Goal: Task Accomplishment & Management: Complete application form

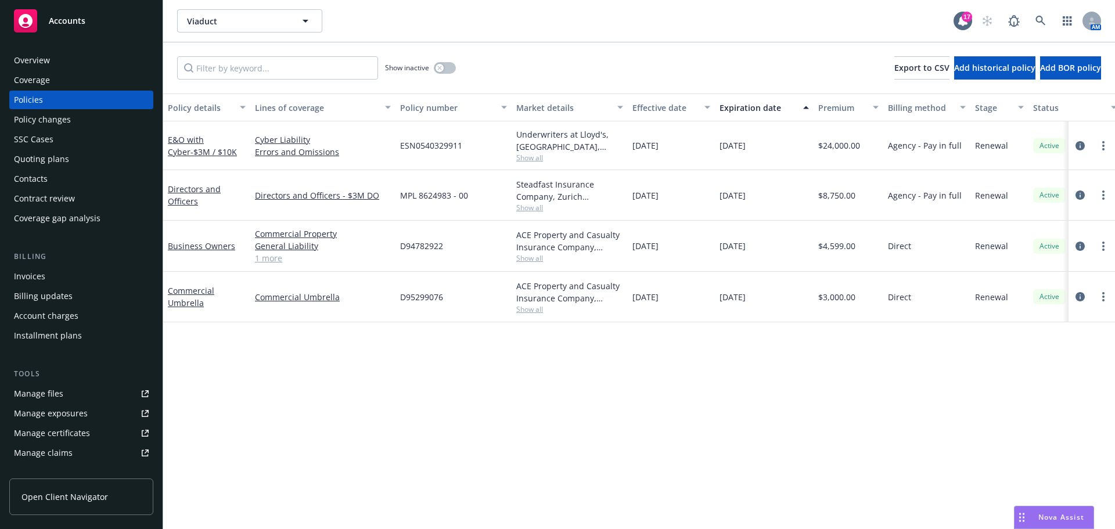
click at [1028, 16] on div "AM" at bounding box center [1037, 20] width 125 height 23
click at [1034, 16] on link at bounding box center [1040, 20] width 23 height 23
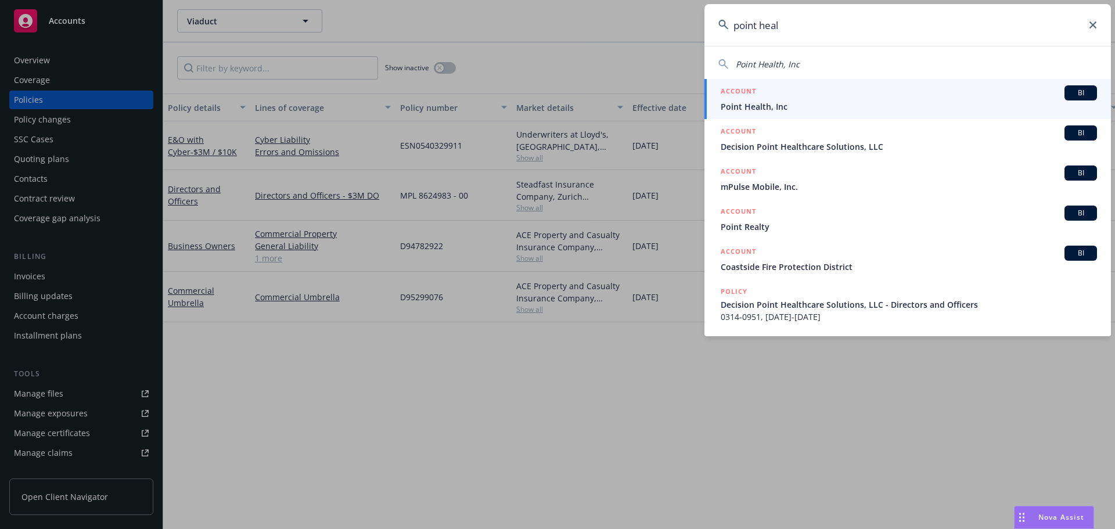
type input "point heal"
click at [878, 90] on div "ACCOUNT BI" at bounding box center [909, 92] width 376 height 15
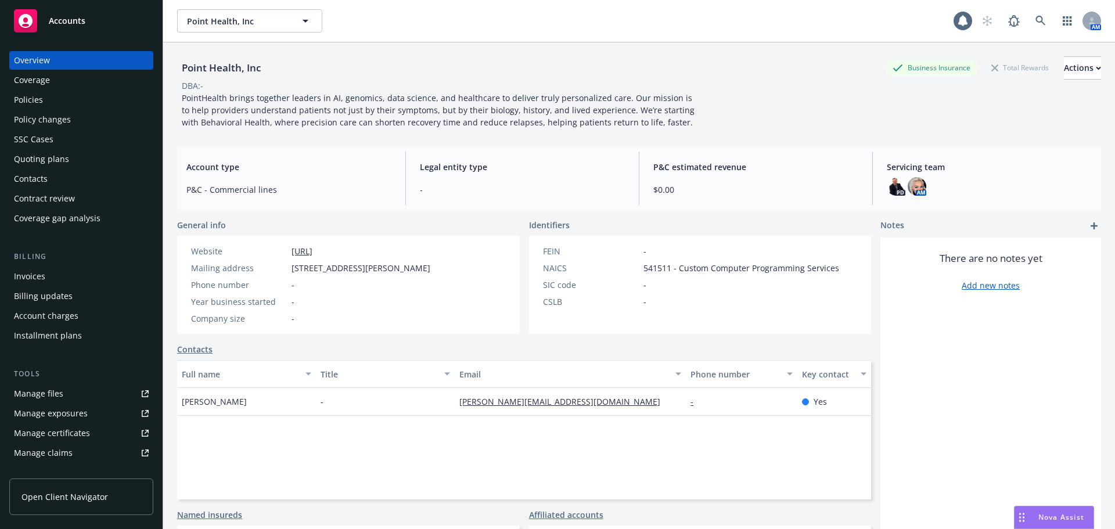
click at [52, 100] on div "Policies" at bounding box center [81, 100] width 135 height 19
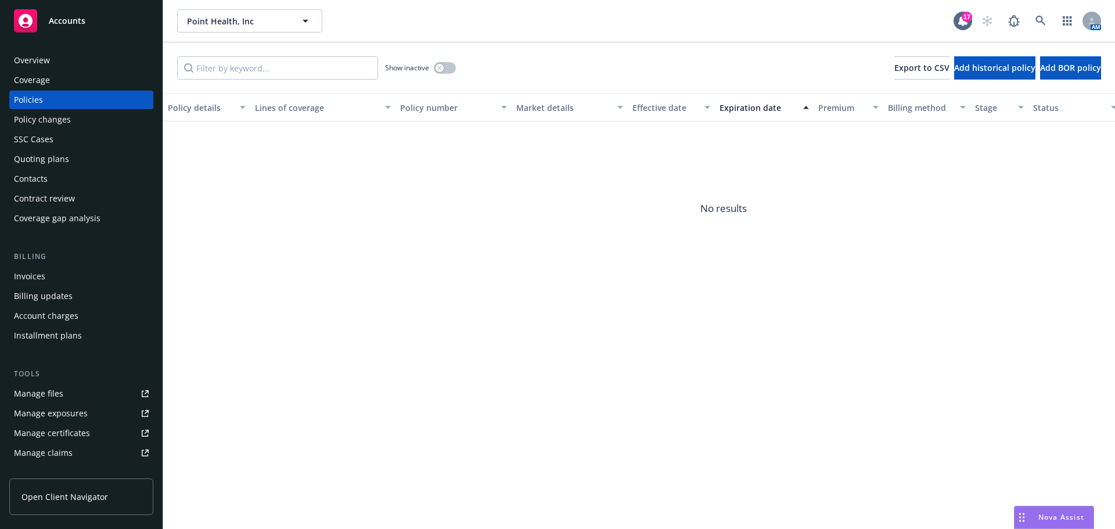
click at [66, 146] on div "SSC Cases" at bounding box center [81, 139] width 135 height 19
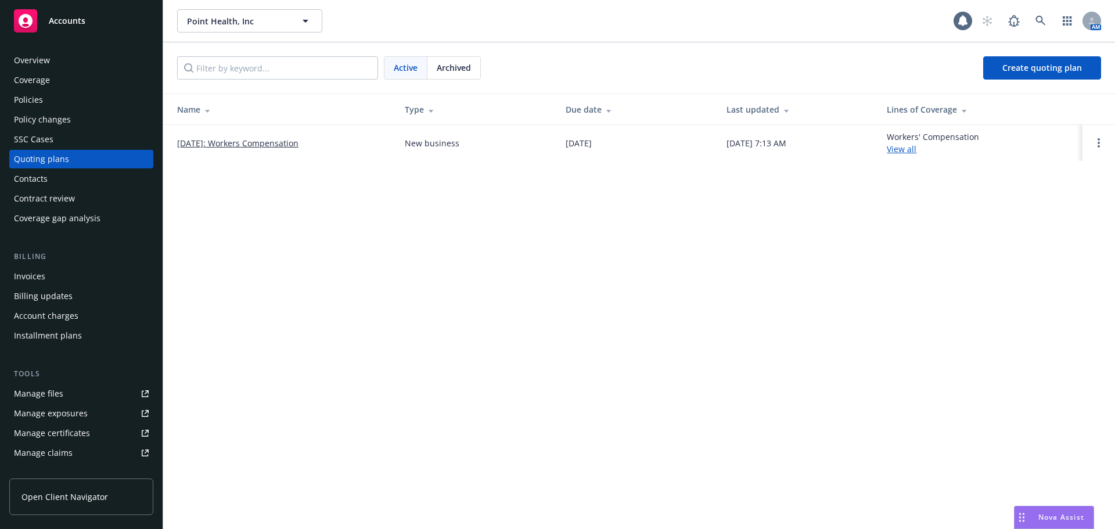
click at [230, 138] on link "[DATE]: Workers Compensation" at bounding box center [237, 143] width 121 height 12
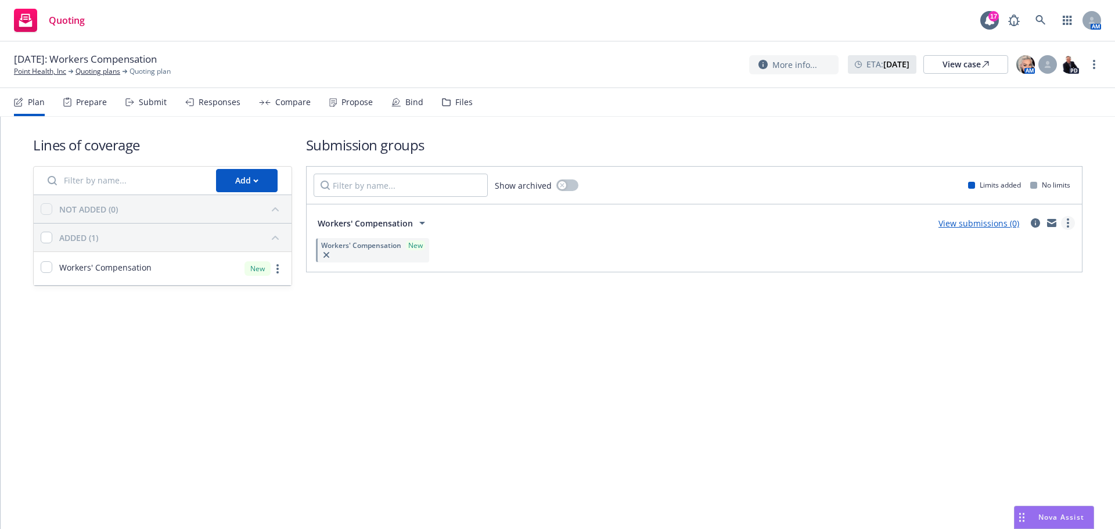
click at [1062, 221] on link "more" at bounding box center [1068, 223] width 14 height 14
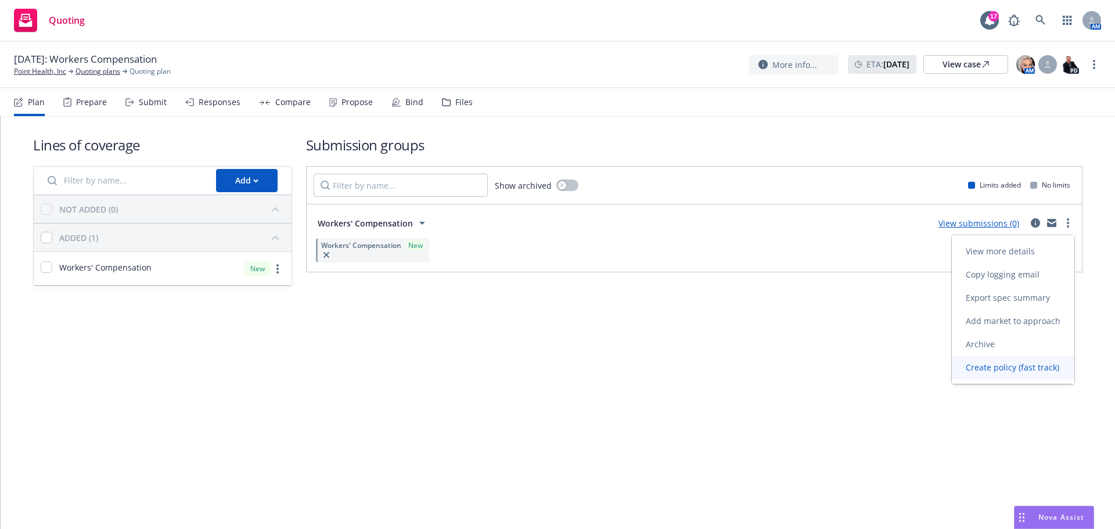
click at [1016, 358] on link "Create policy (fast track)" at bounding box center [1013, 367] width 123 height 23
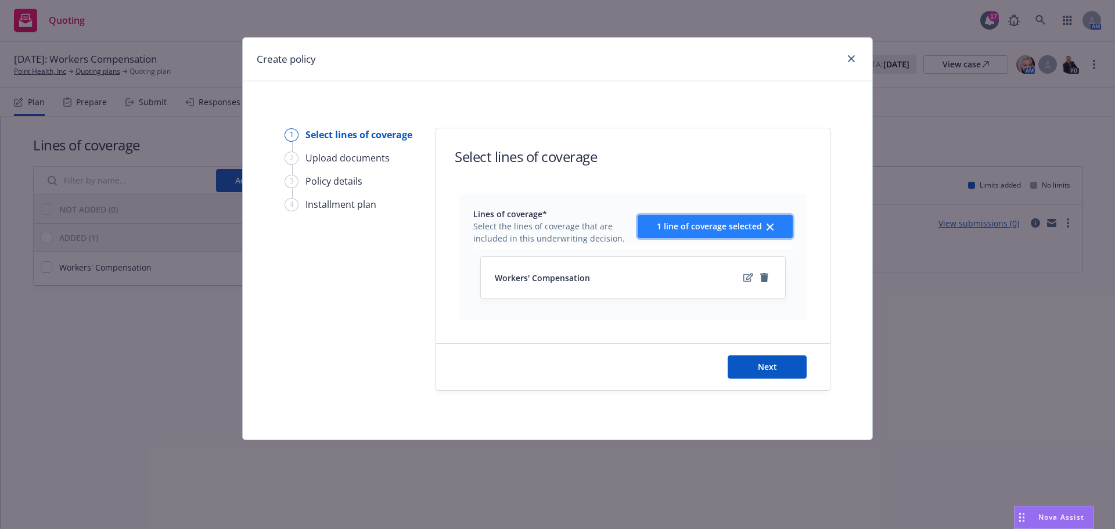
click at [754, 232] on button "1 line of coverage selected" at bounding box center [715, 226] width 155 height 23
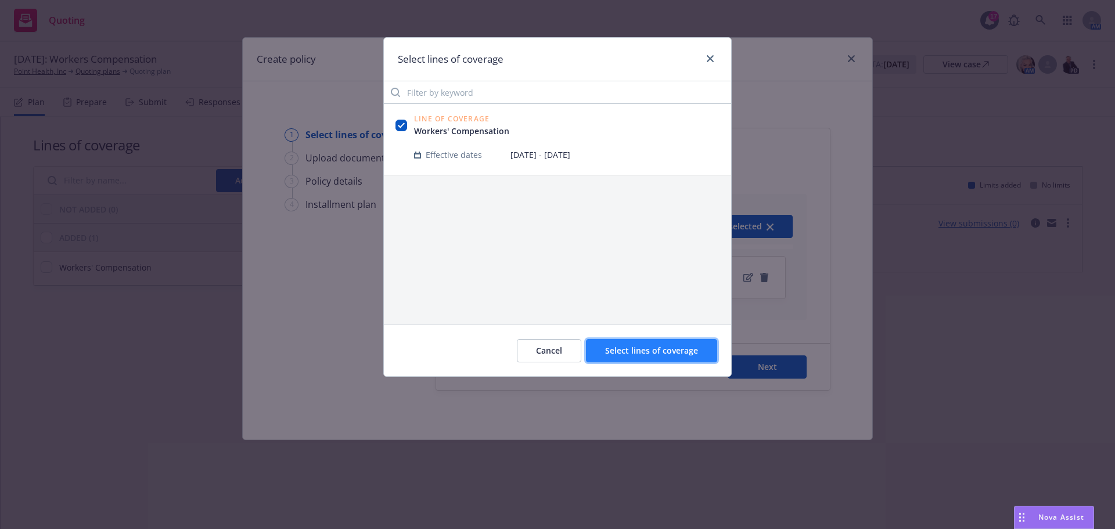
click at [631, 351] on span "Select lines of coverage" at bounding box center [651, 350] width 93 height 11
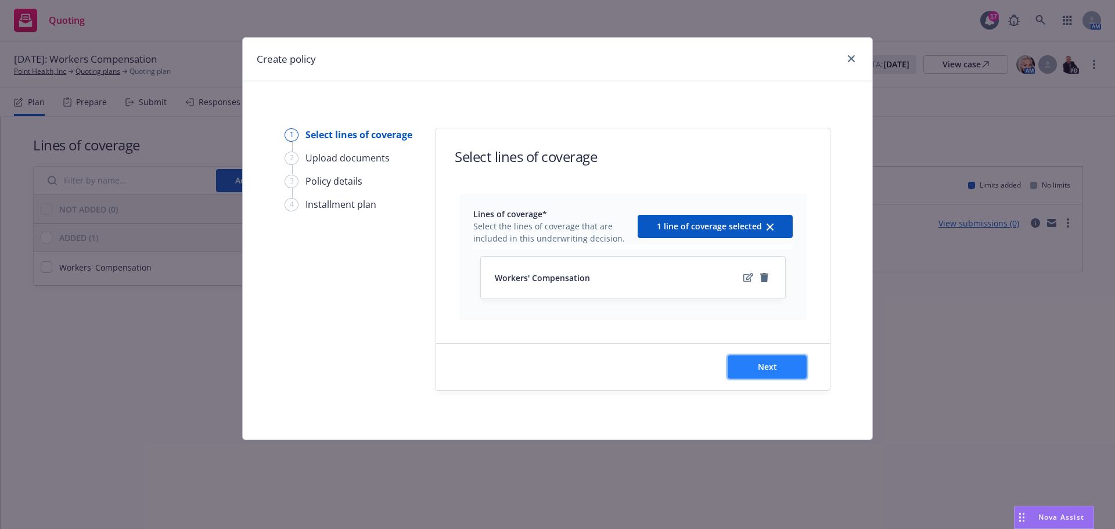
click at [760, 374] on button "Next" at bounding box center [767, 366] width 79 height 23
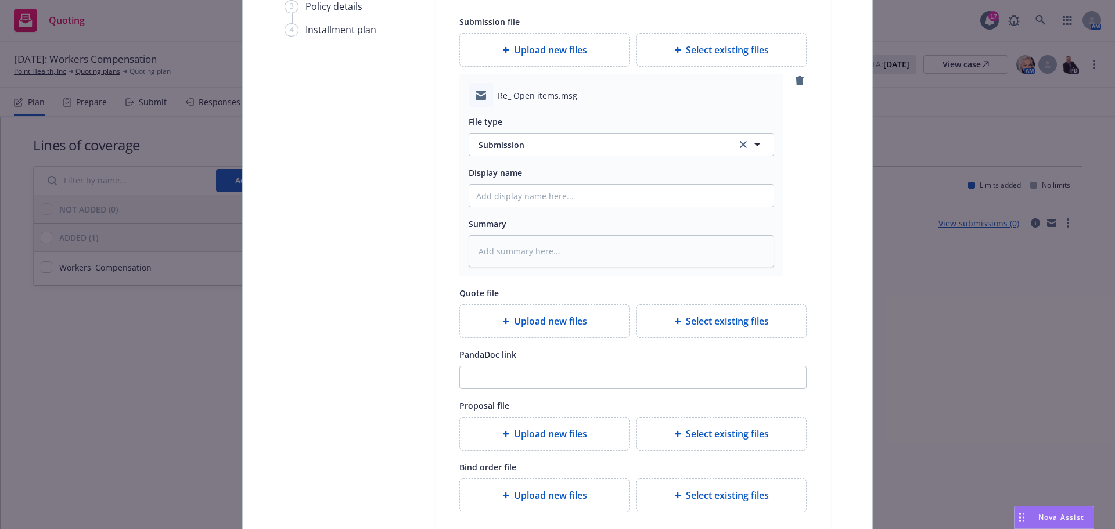
scroll to position [280, 0]
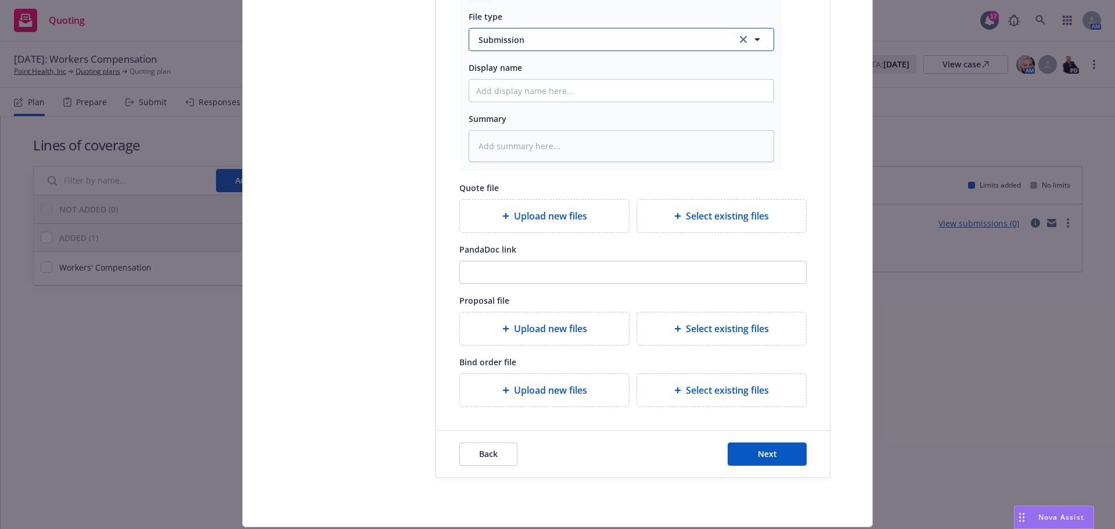
click at [520, 42] on span "Submission" at bounding box center [600, 40] width 244 height 12
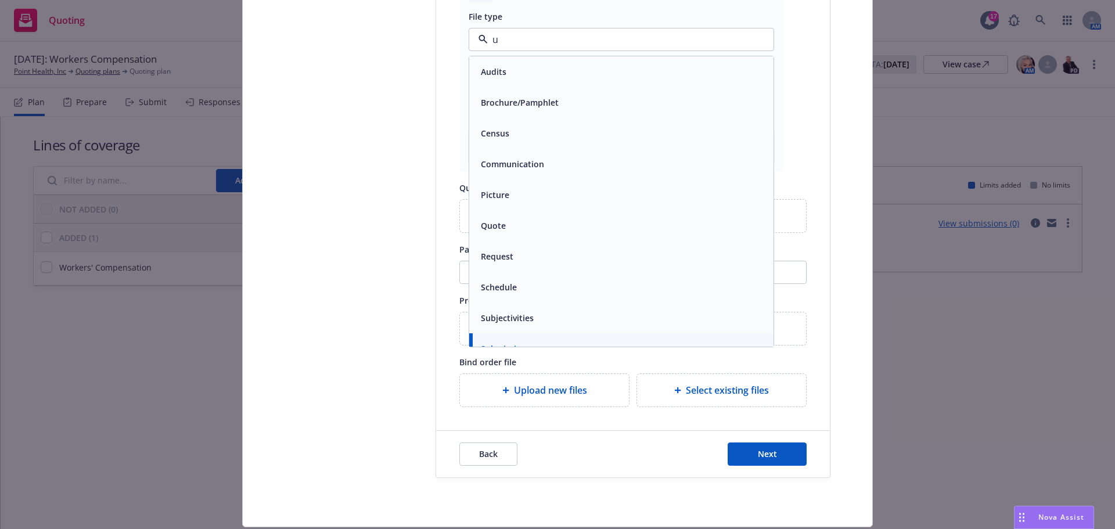
type input "up"
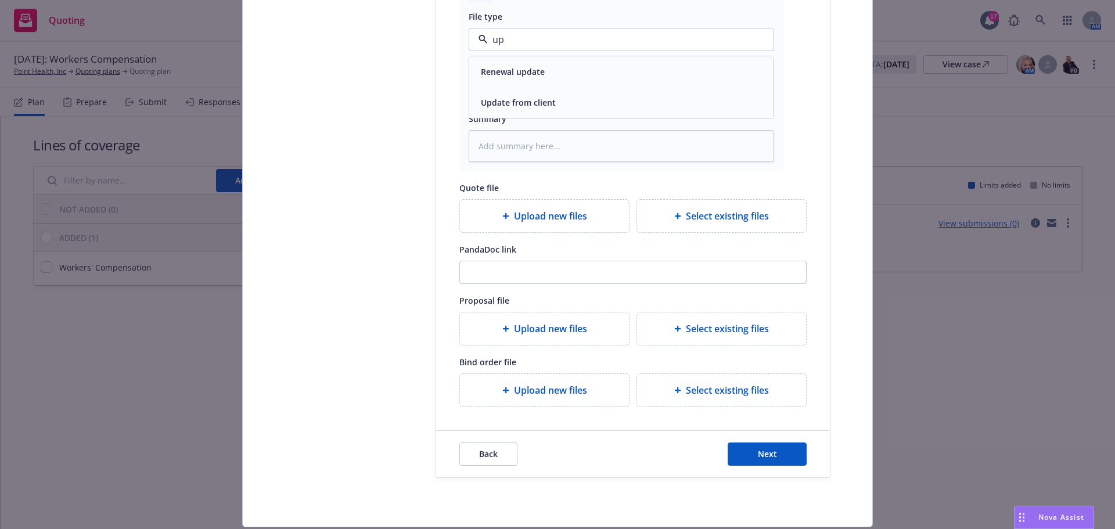
click at [517, 105] on span "Update from client" at bounding box center [518, 102] width 75 height 12
click at [524, 89] on input "Display name" at bounding box center [621, 91] width 304 height 22
type textarea "x"
type input "N"
type textarea "x"
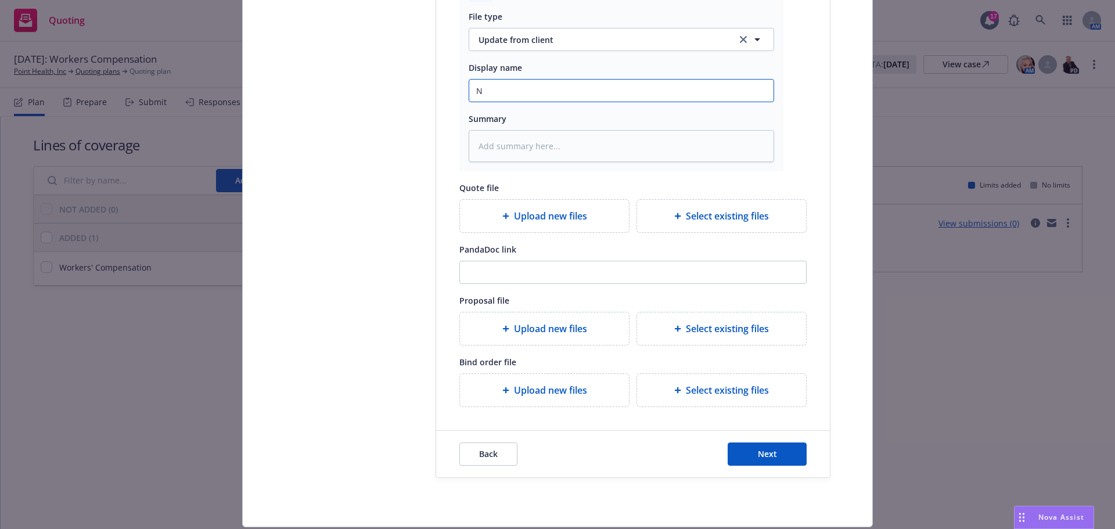
type input "NE"
type textarea "x"
type input "N"
type textarea "x"
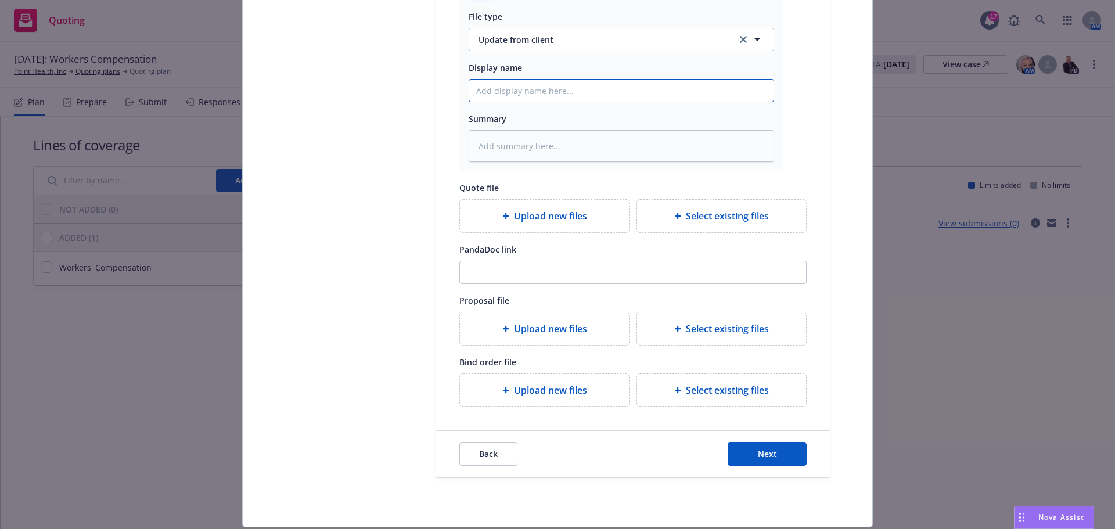
type input "2"
type textarea "x"
type input "25"
type textarea "x"
type input "25-"
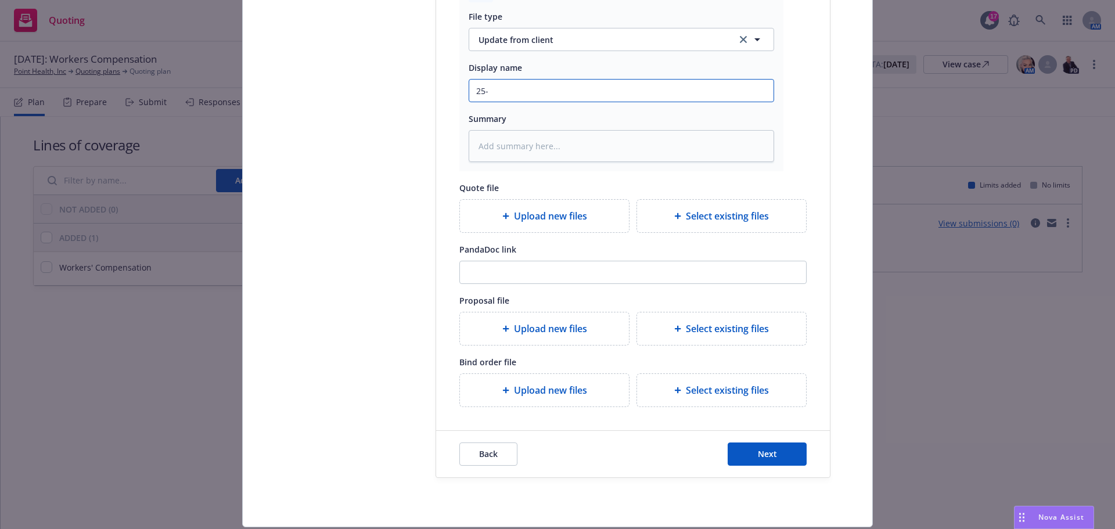
type textarea "x"
type input "25-2"
type textarea "x"
type input "25-26"
type textarea "x"
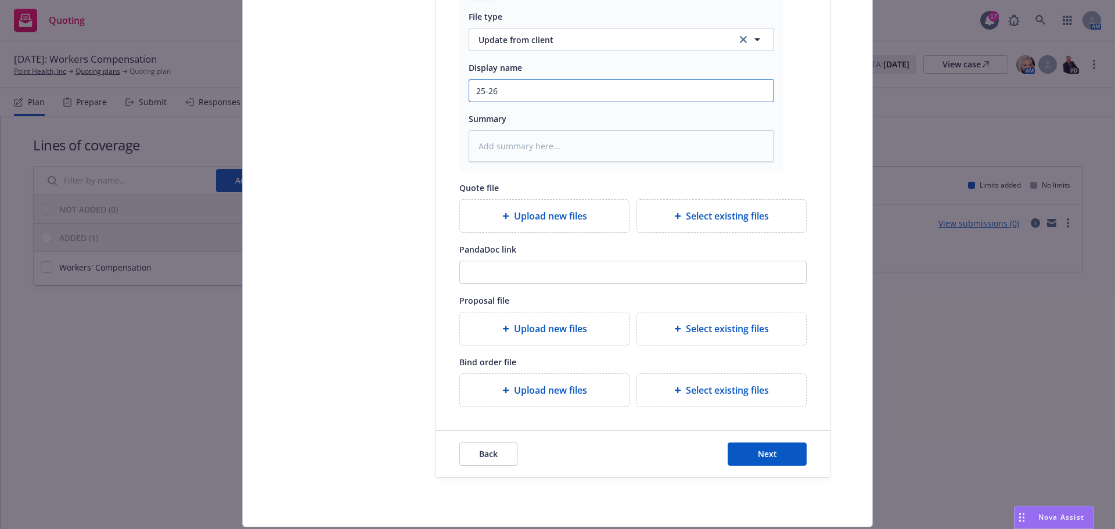
type input "25-26"
type textarea "x"
type input "25-26 N"
type textarea "x"
type input "25-26 NE"
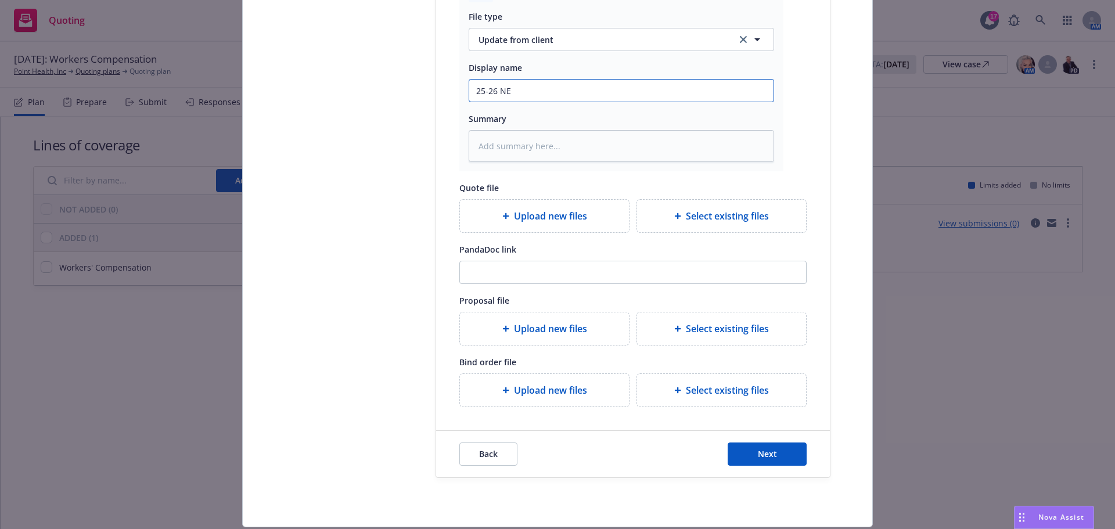
type textarea "x"
type input "25-26 N"
type textarea "x"
type input "25-26"
type textarea "x"
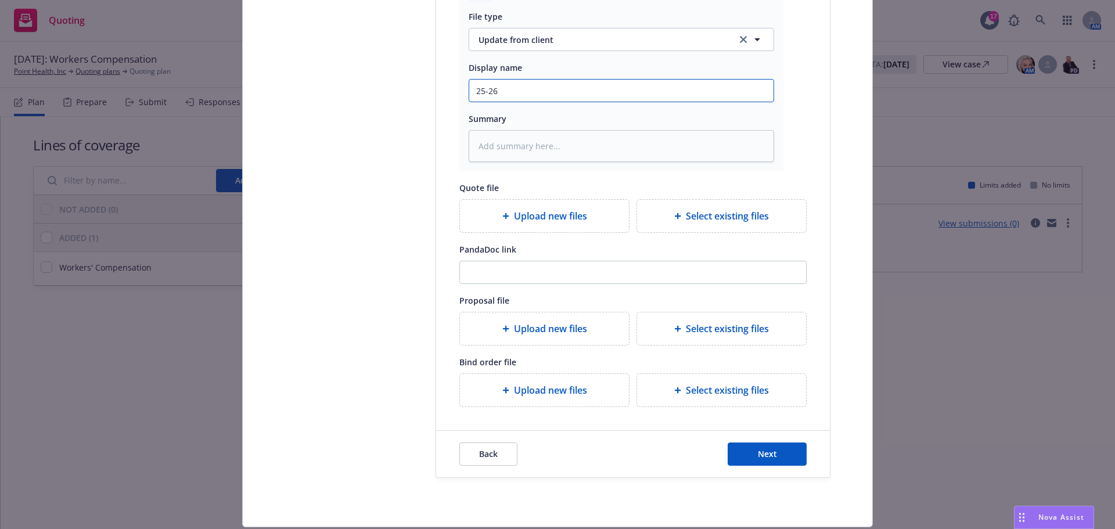
type input "25-26 W"
type textarea "x"
type input "25-26 WC"
type textarea "x"
type input "25-26 WC"
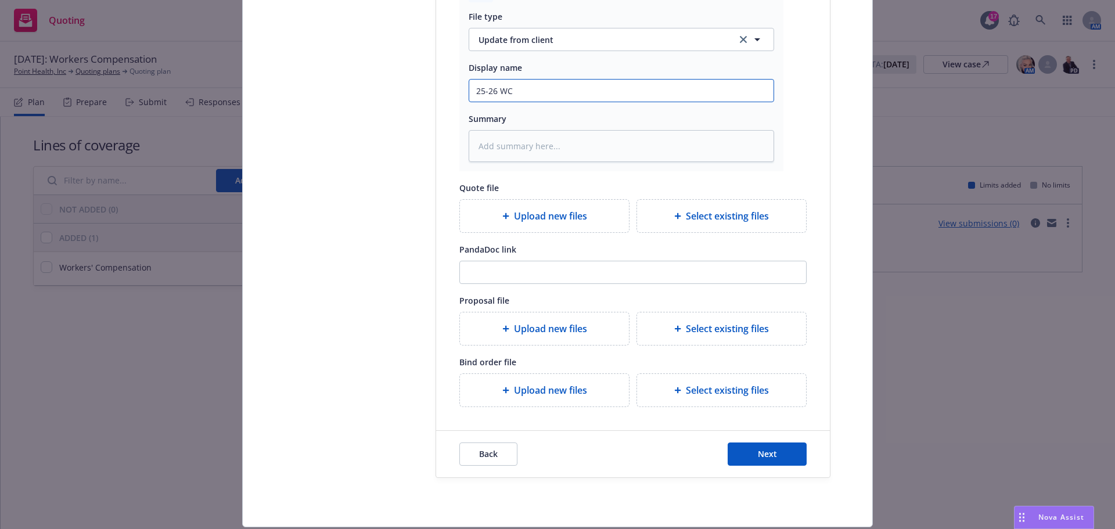
type textarea "x"
type input "25-26 WC N"
type textarea "x"
type input "25-26 WC Ne"
type textarea "x"
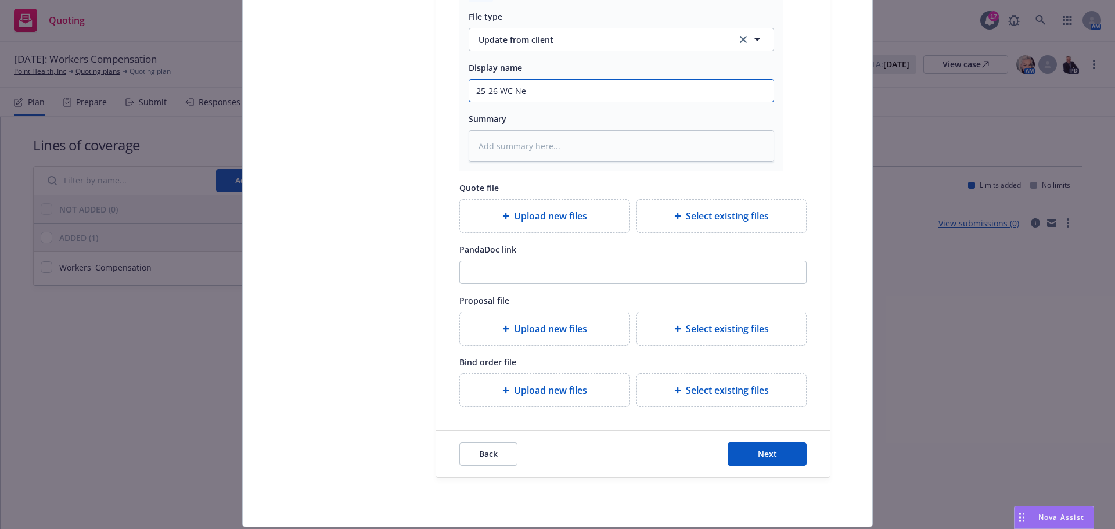
type input "25-26 WC New"
type textarea "x"
type input "25-26 WC New"
type textarea "x"
type input "25-26 WC New B"
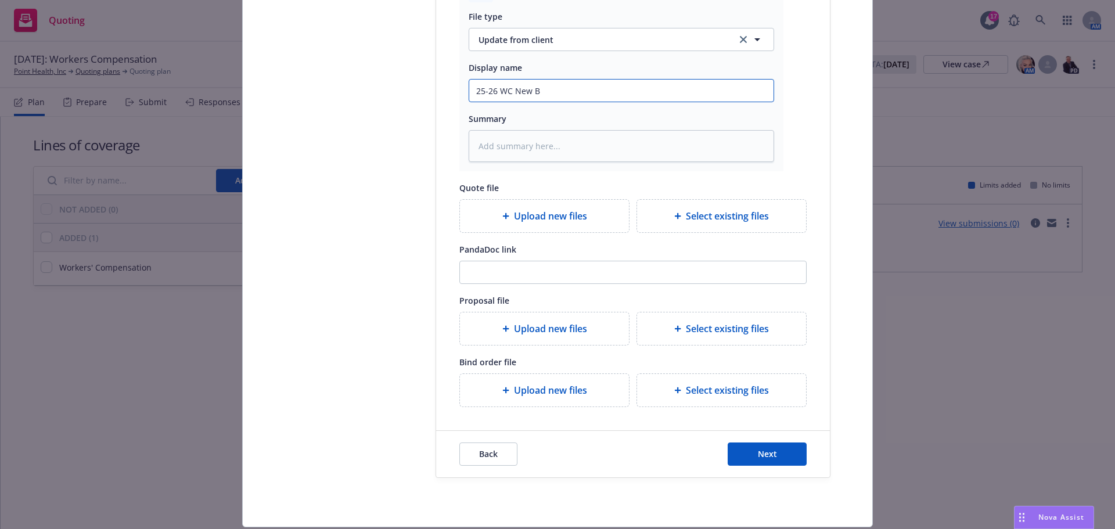
type textarea "x"
type input "25-26 WC New Bu"
type textarea "x"
type input "25-26 WC New Bus"
type textarea "x"
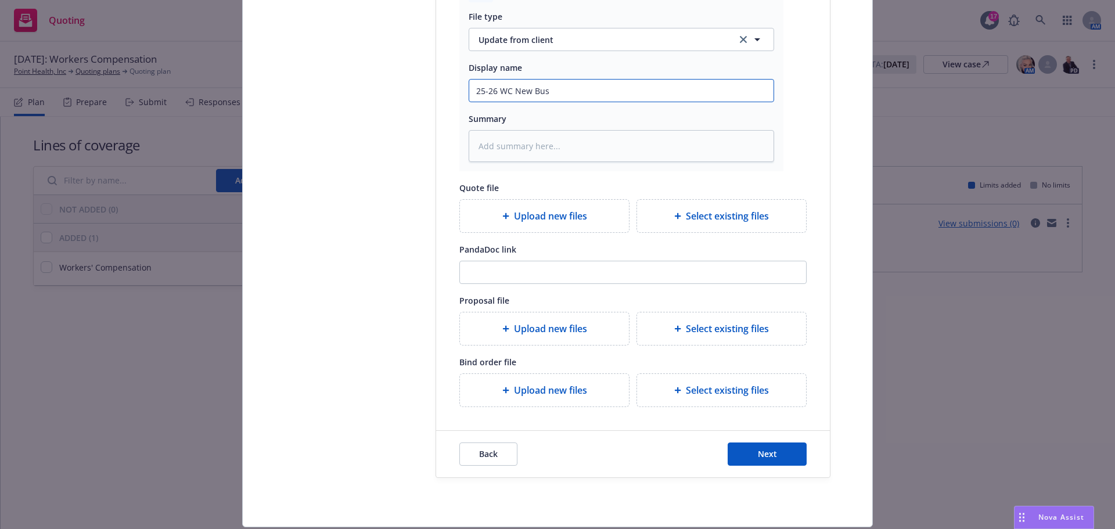
type input "25-26 WC New Busi"
type textarea "x"
type input "25-26 WC New Busin"
type textarea "x"
type input "25-26 WC New Busine"
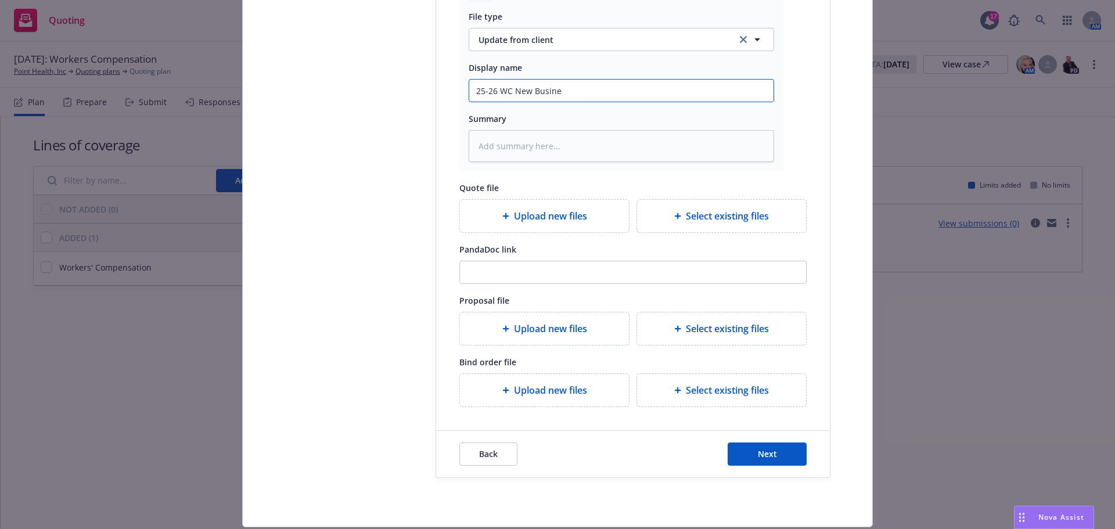
type textarea "x"
type input "25-26 WC New Busines"
type textarea "x"
type input "25-26 WC New Business"
type textarea "x"
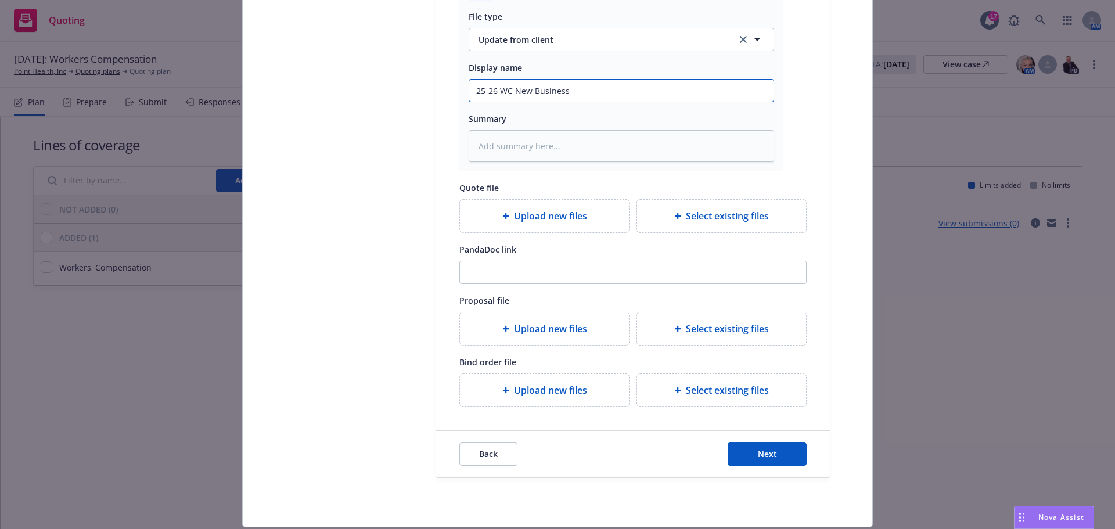
type input "25-26 WC New Business"
type textarea "x"
type input "25-26 WC New Business I"
type textarea "x"
type input "25-26 WC New Business In"
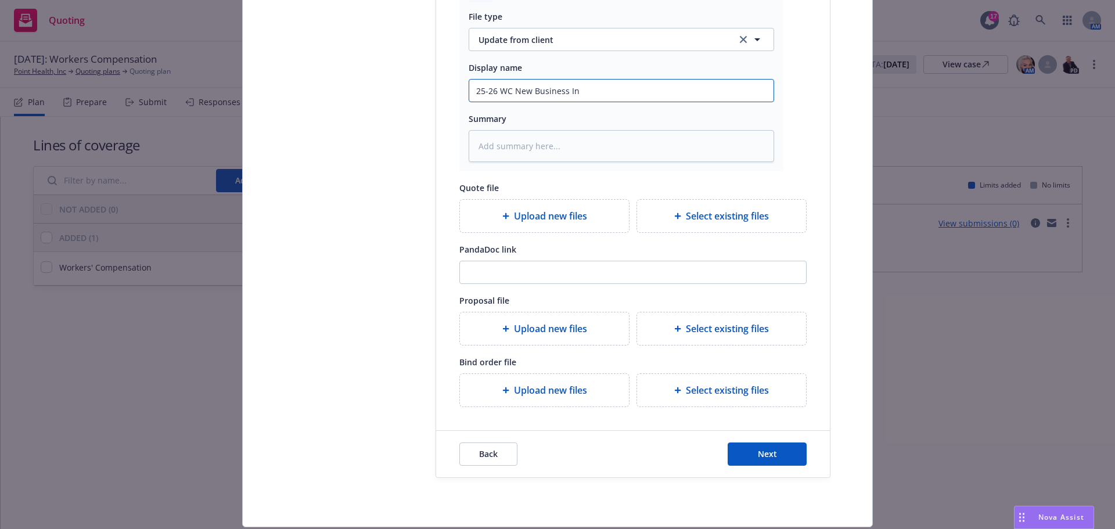
type textarea "x"
type input "25-26 WC New Business Inf"
type textarea "x"
type input "25-26 WC New Business Info"
type textarea "x"
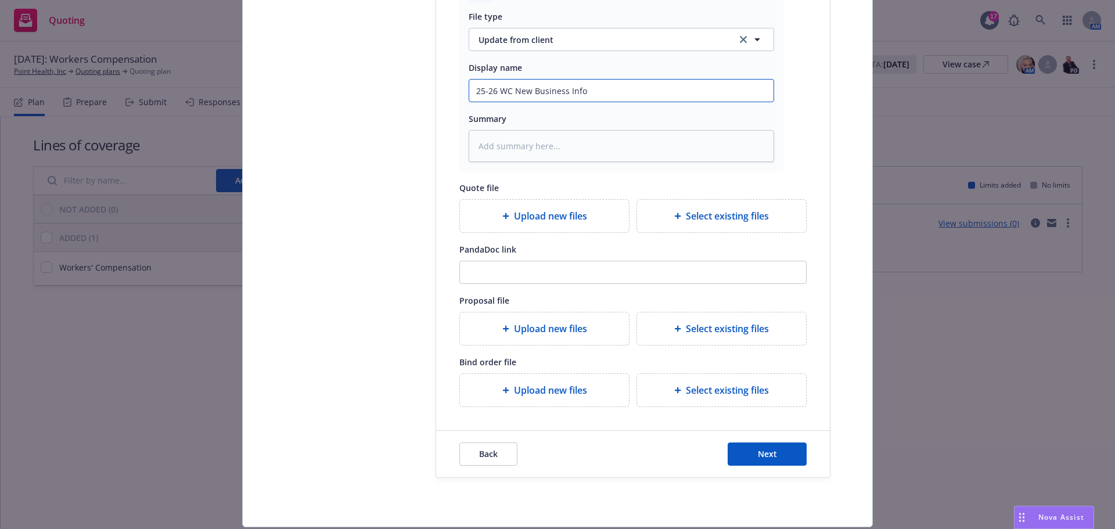
type input "25-26 WC New Business Info"
type textarea "x"
type input "25-26 WC New Business Info F"
type textarea "x"
type input "25-26 WC New Business Info Fro"
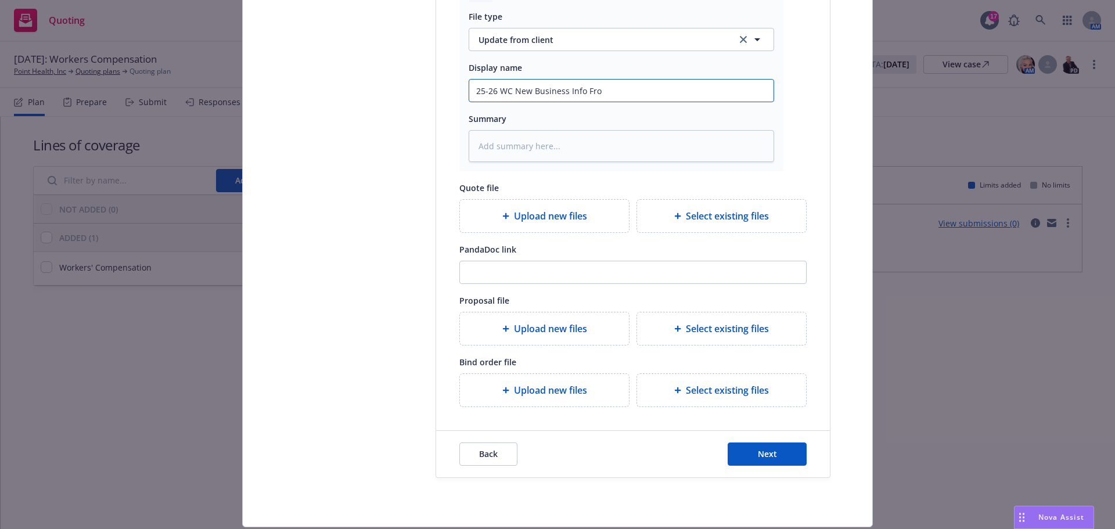
type textarea "x"
type input "25-26 WC New Business Info From"
type textarea "x"
type input "25-26 WC New Business Info From"
type textarea "x"
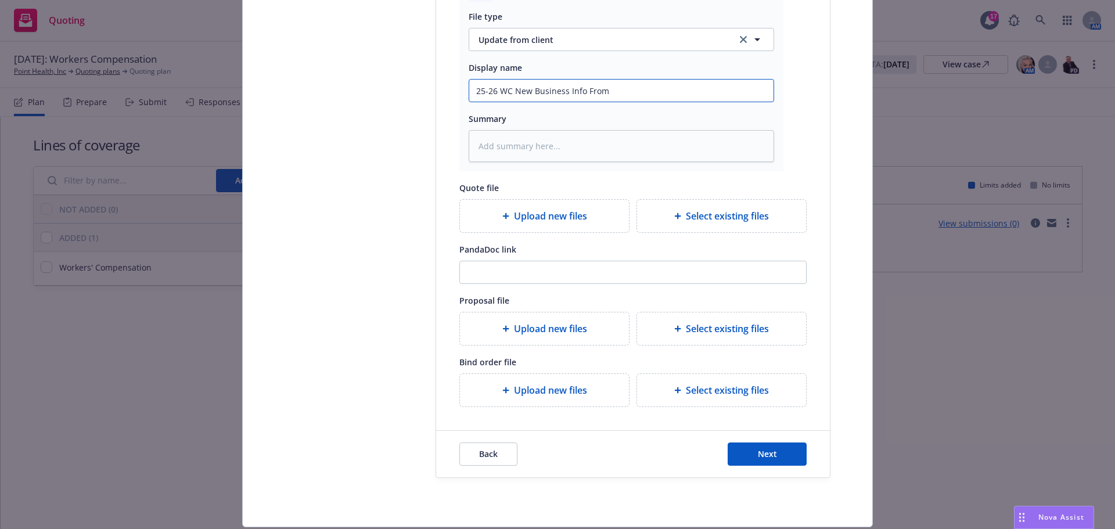
type input "25-26 WC New Business Info From"
type textarea "x"
type input "25-26 WC New Business Info Fro"
type textarea "x"
type input "25-26 WC New Business Info Fr"
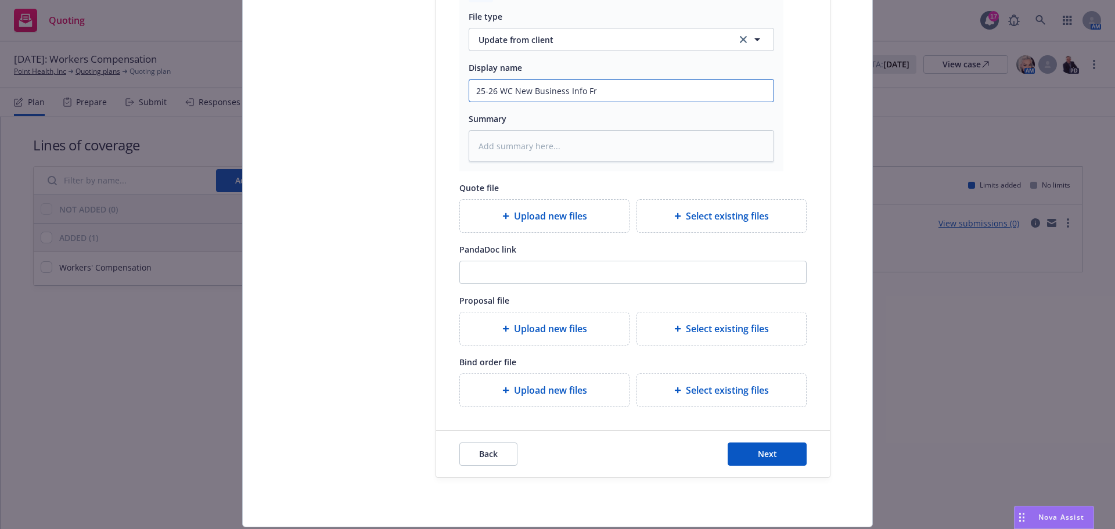
type textarea "x"
type input "25-26 WC New Business Info F"
type textarea "x"
type input "25-26 WC New Business Info FR"
type textarea "x"
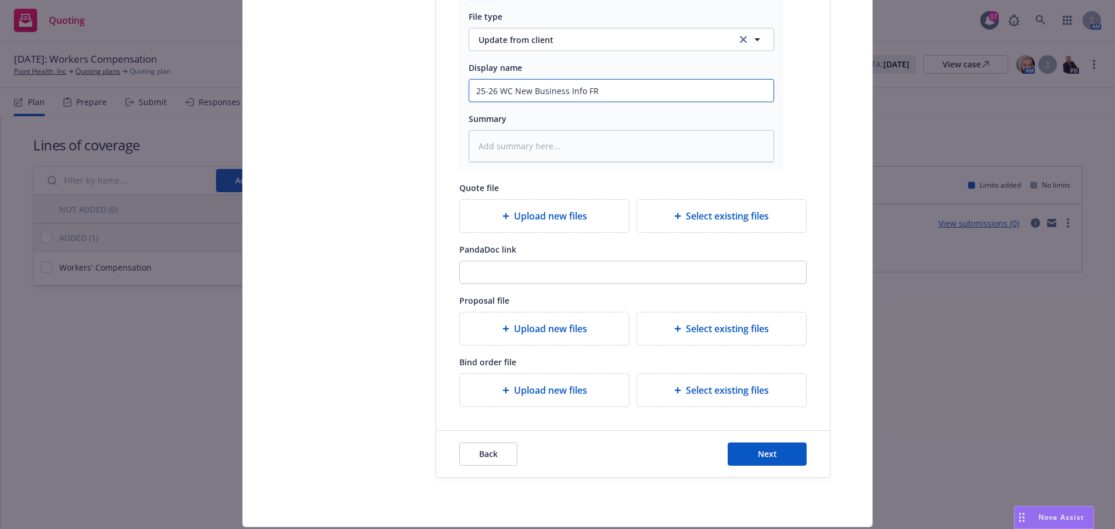
type input "25-26 WC New Business Info F"
type textarea "x"
type input "25-26 WC New Business Info"
type textarea "x"
type input "25-26 WC New Business Info R"
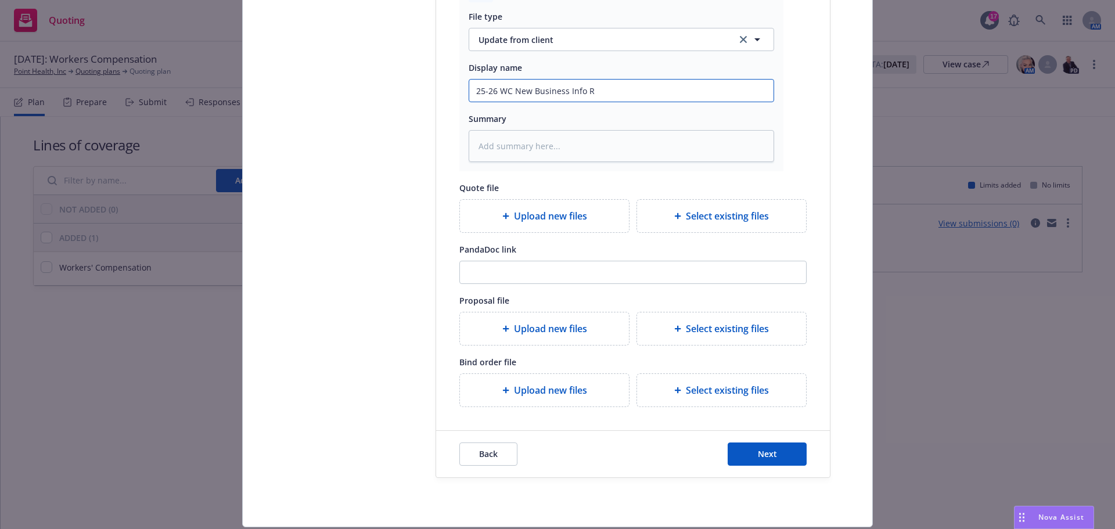
type textarea "x"
type input "25-26 WC New Business Info RF"
type textarea "x"
type input "25-26 WC New Business Info R"
type textarea "x"
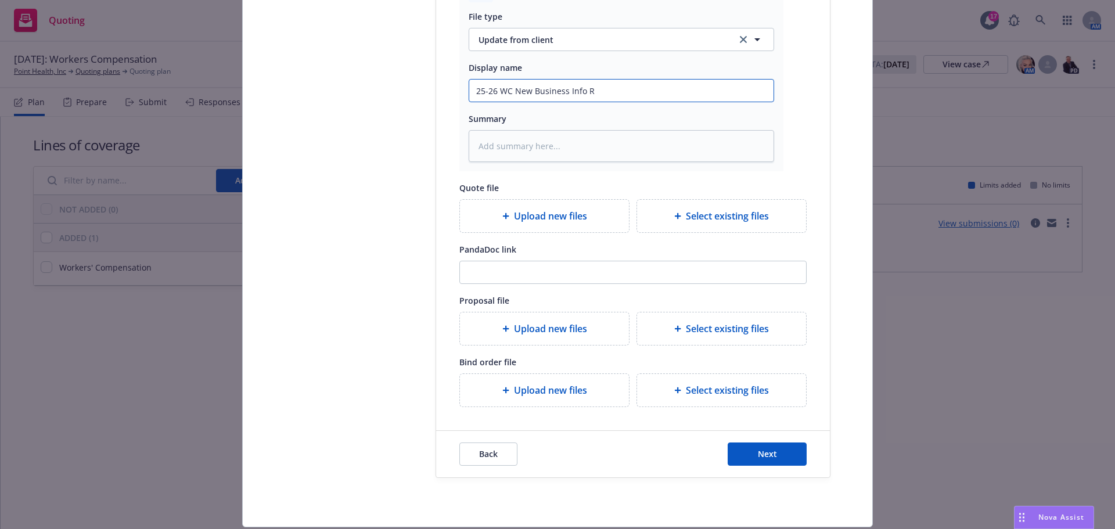
type input "25-26 WC New Business Info RR"
type textarea "x"
type input "25-26 WC New Business Info RRC"
type textarea "x"
type input "25-26 WC New Business Info RRCV"
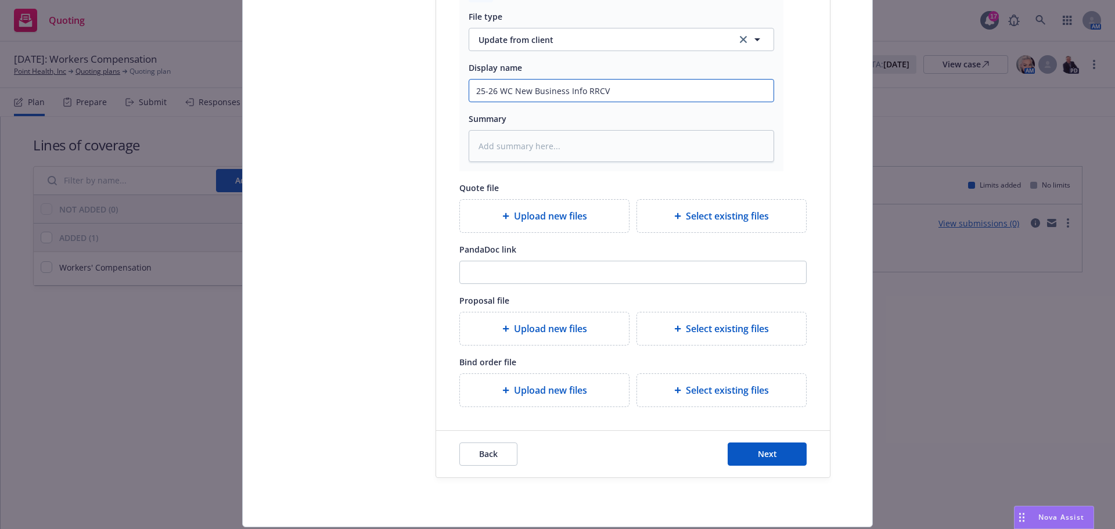
type textarea "x"
type input "25-26 WC New Business Info RRCVD"
type textarea "x"
type input "25-26 WC New Business Info RRCVD"
type textarea "x"
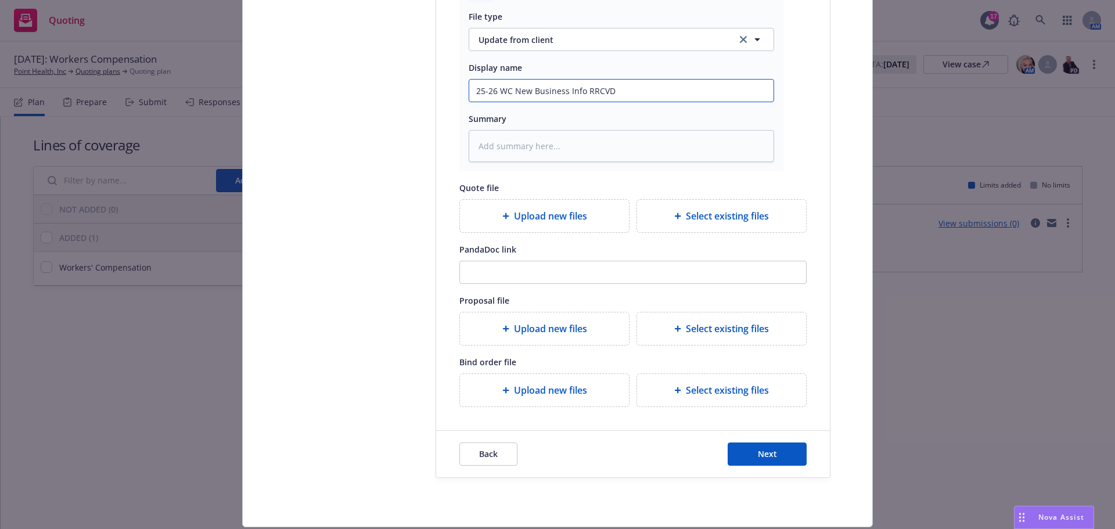
type input "25-26 WC New Business Info RRCVD f"
type textarea "x"
type input "25-26 WC New Business Info RRCVD"
type textarea "x"
type input "25-26 WC New Business Info RRCVD"
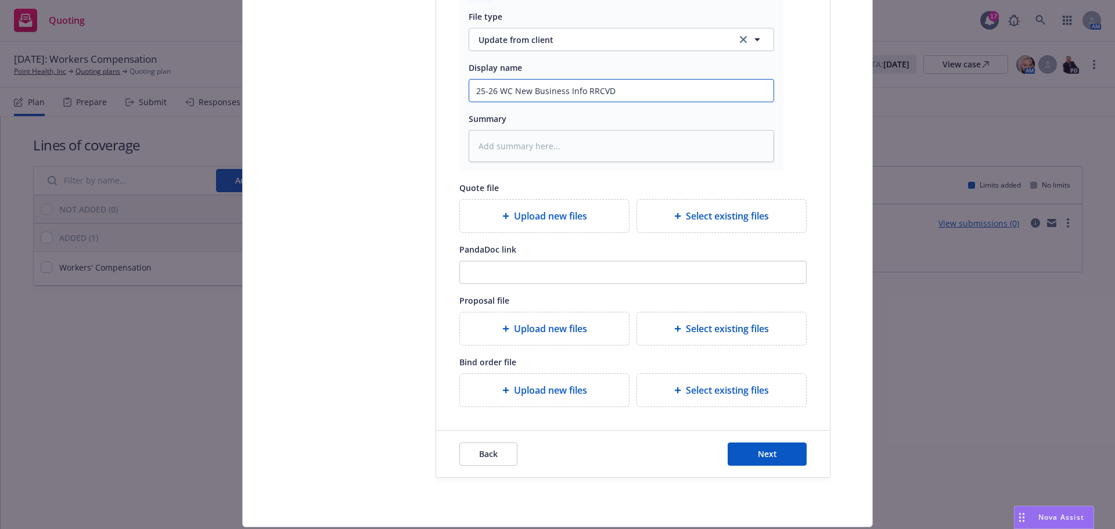
type textarea "x"
type input "25-26 WC New Business Info RRCV"
type textarea "x"
type input "25-26 WC New Business Info RRC"
type textarea "x"
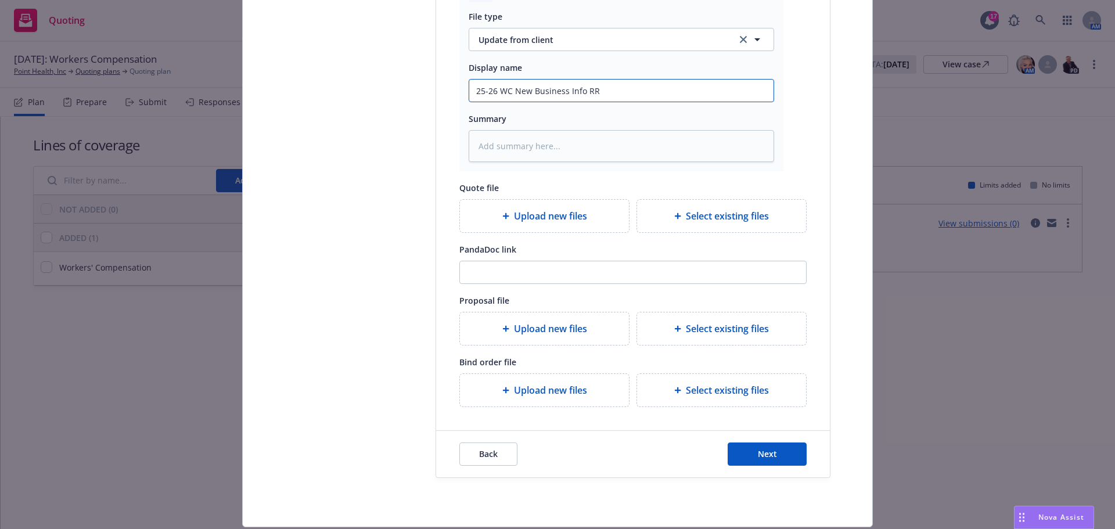
type input "25-26 WC New Business Info R"
type textarea "x"
type input "25-26 WC New Business Info RC"
type textarea "x"
type input "25-26 WC New Business Info RCV"
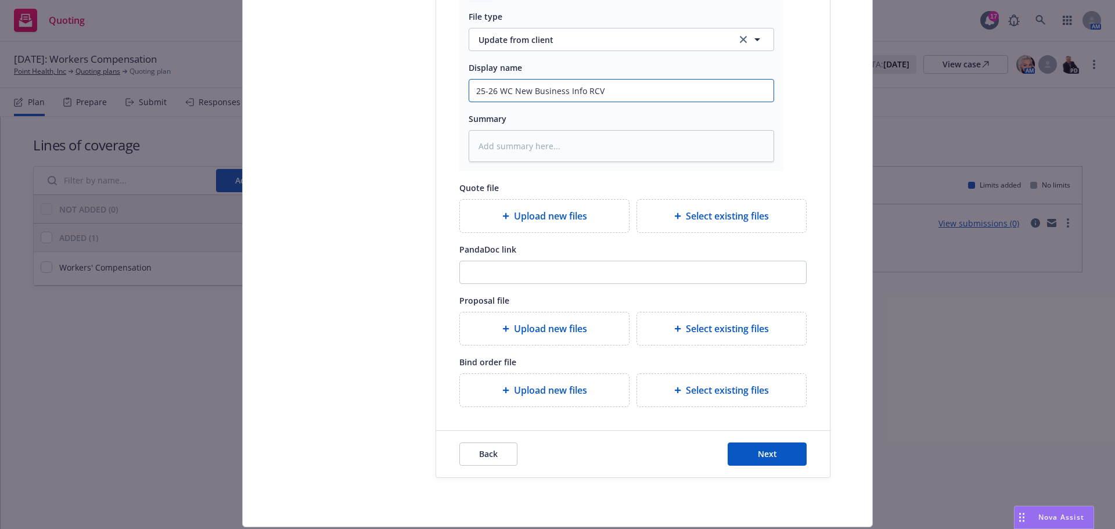
type textarea "x"
type input "25-26 WC New Business Info RCVD"
type textarea "x"
type input "25-26 WC New Business Info RCVD"
type textarea "x"
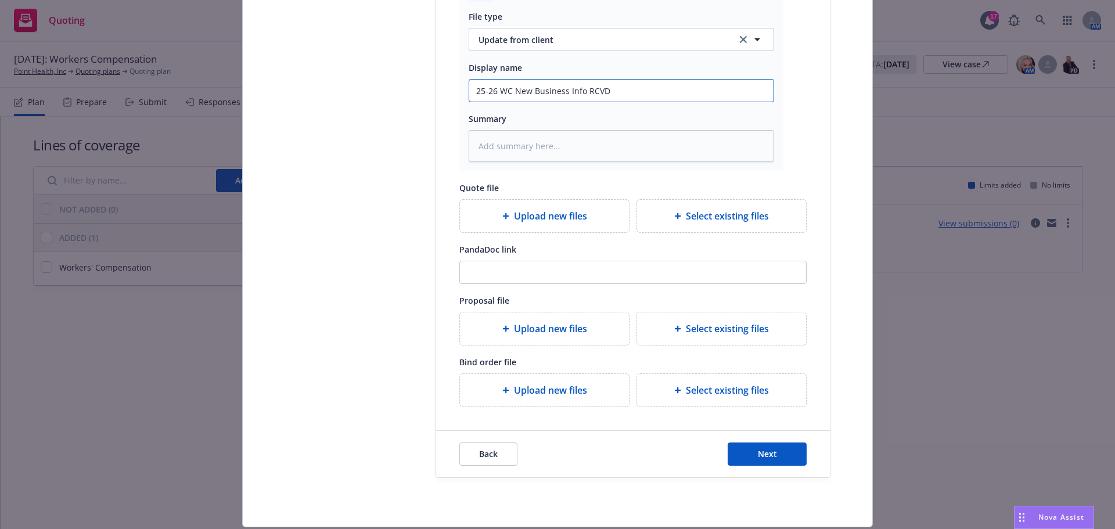
type input "25-26 WC New Business Info RCVD f"
type textarea "x"
type input "25-26 WC New Business Info RCVD fr"
type textarea "x"
type input "25-26 WC New Business Info RCVD fro"
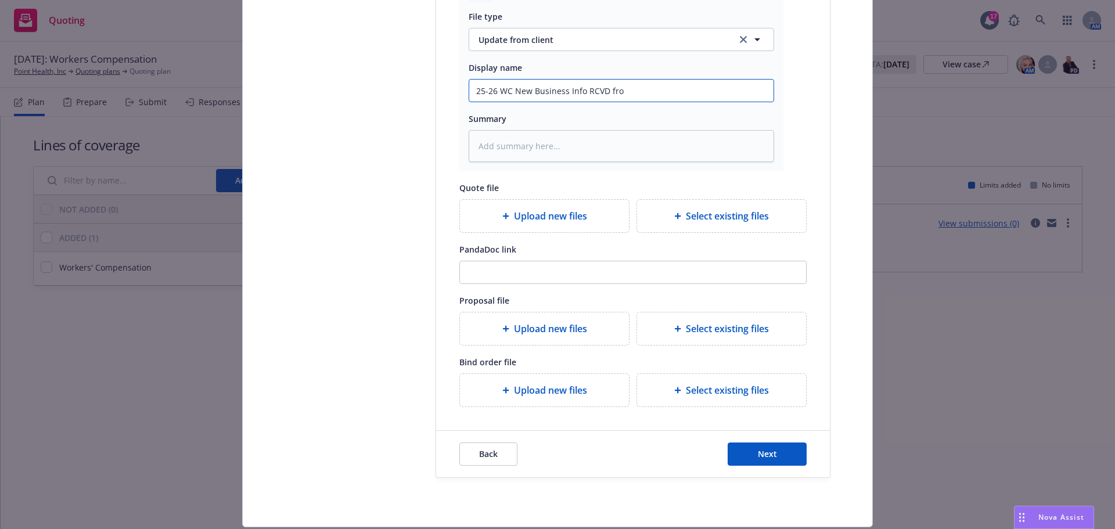
type textarea "x"
type input "25-26 WC New Business Info RCVD from"
type textarea "x"
type input "25-26 WC New Business Info RCVD from"
type textarea "x"
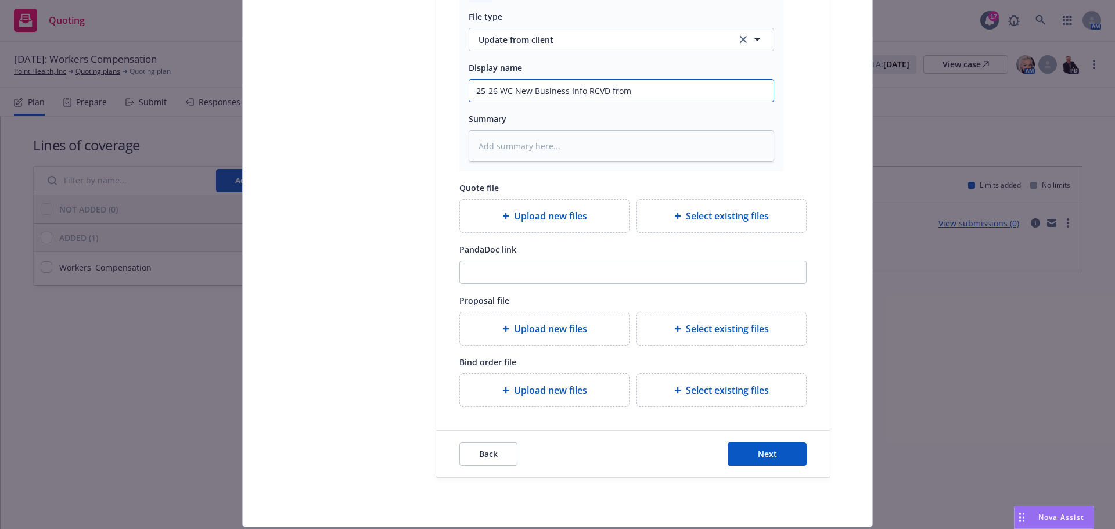
type input "25-26 WC New Business Info RCVD from I"
type textarea "x"
type input "25-26 WC New Business Info RCVD from IN"
type textarea "x"
type input "25-26 WC New Business Info RCVD from INS"
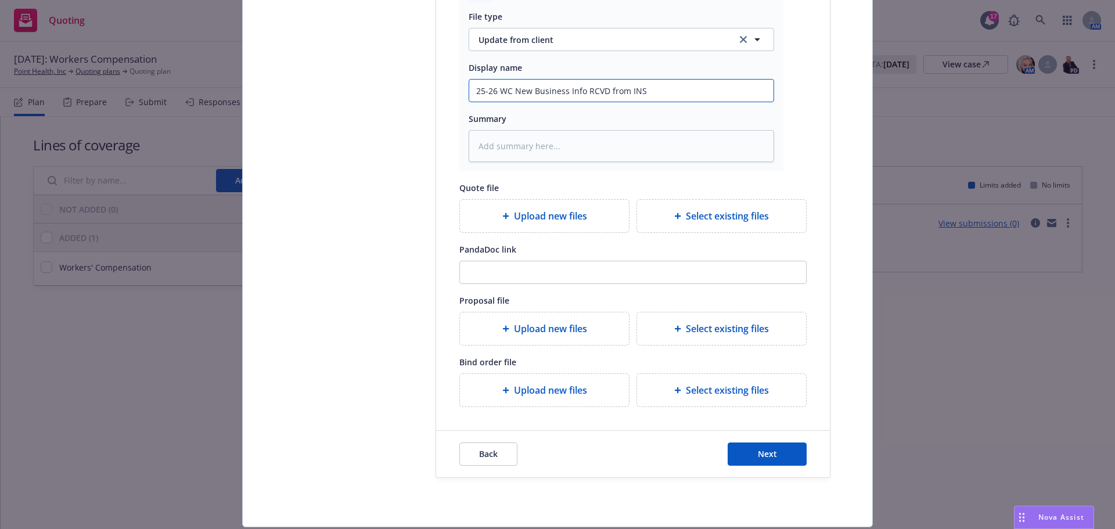
type textarea "x"
type input "25-26 WC New Business Info RCVD from INSD"
type textarea "x"
type textarea "P"
type textarea "x"
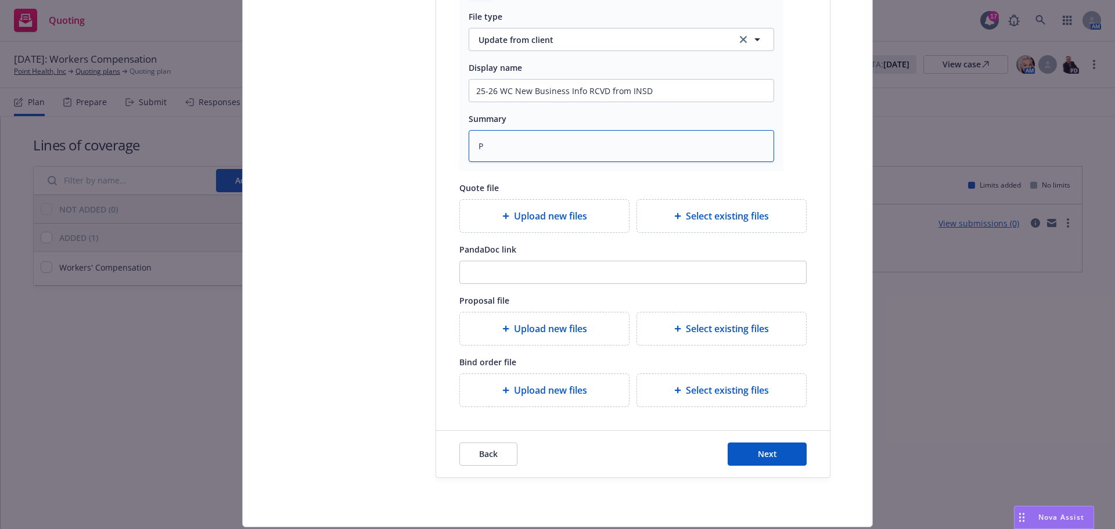
type textarea "Pa"
type textarea "x"
type textarea "Pay"
type textarea "x"
type textarea "Payr"
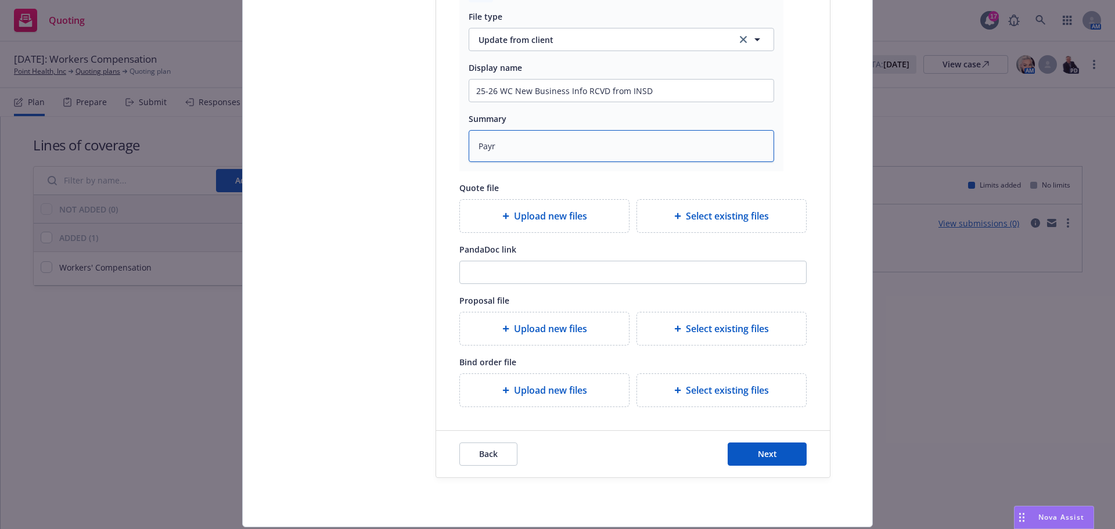
type textarea "x"
type textarea "Payro"
type textarea "x"
type textarea "Payrol"
type textarea "x"
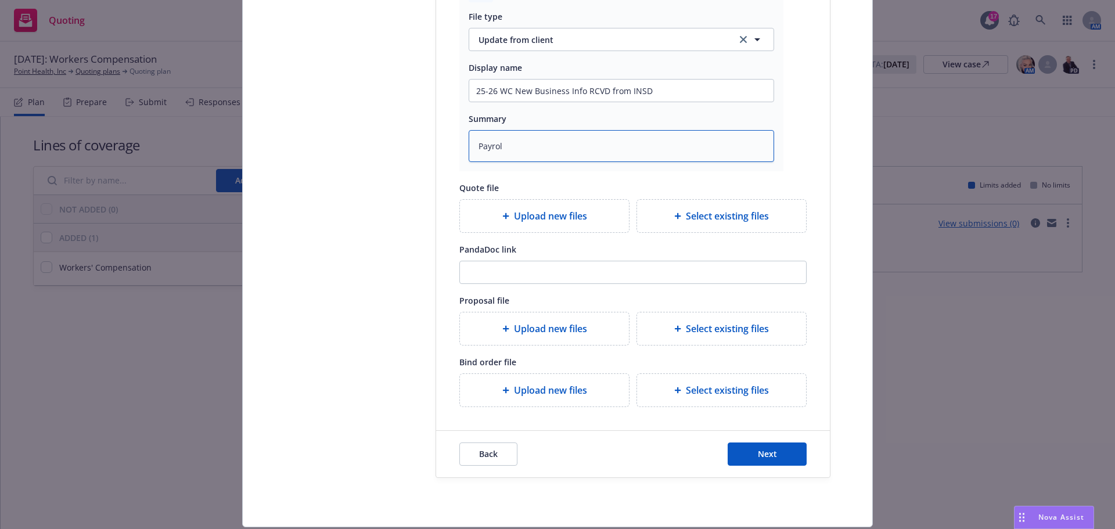
type textarea "Payroll"
type textarea "x"
type textarea "Payrolld"
type textarea "x"
type textarea "Payrolld,"
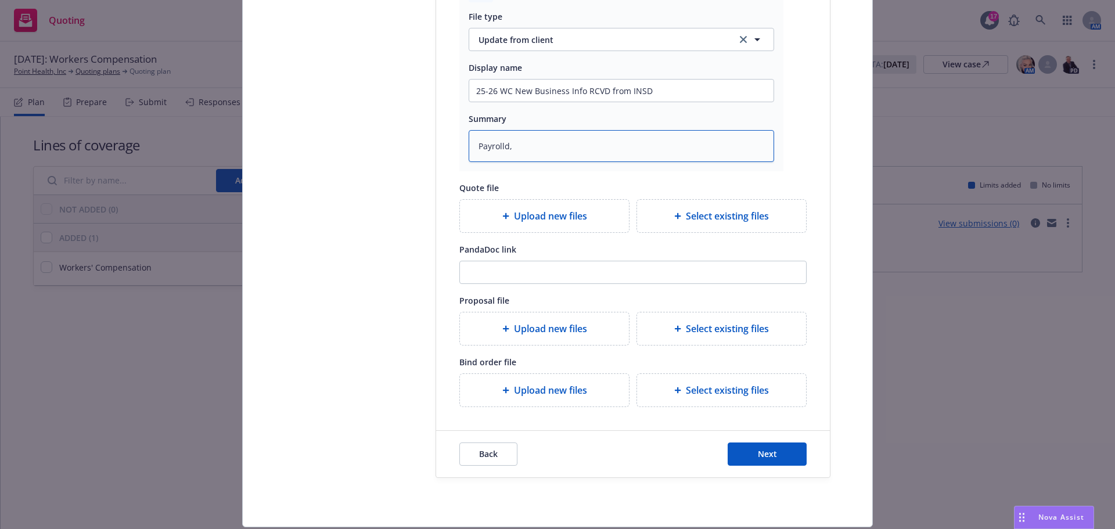
type textarea "x"
type textarea "Payrolld,"
type textarea "x"
type textarea "Payrolld,"
type textarea "x"
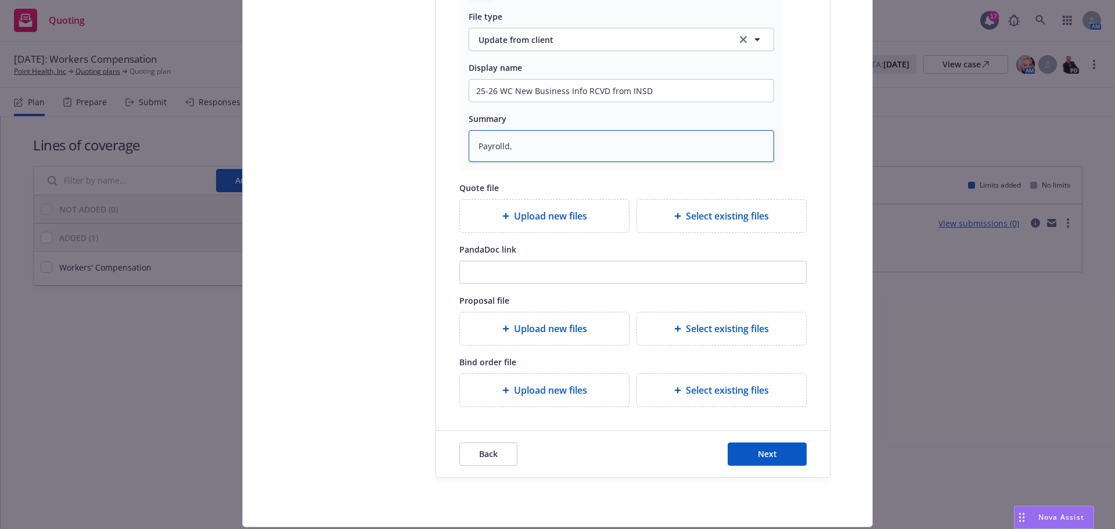
type textarea "Payrolld"
type textarea "x"
type textarea "Payroll"
type textarea "x"
type textarea "Payrolls"
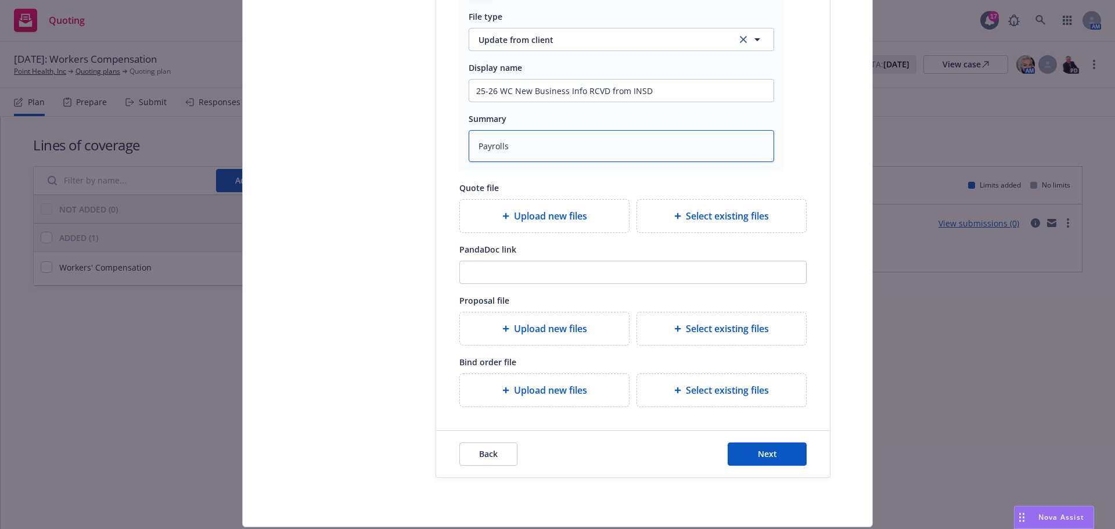
type textarea "x"
type textarea "Payrolls,"
type textarea "x"
type textarea "Payrolls,"
type textarea "x"
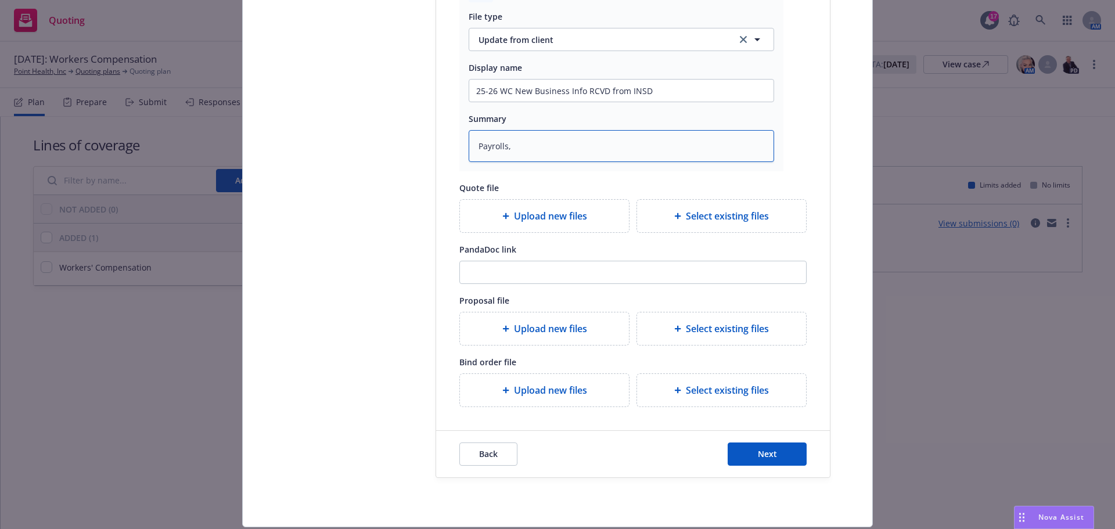
type textarea "Payrolls, a"
type textarea "x"
type textarea "Payrolls, ad"
type textarea "x"
type textarea "Payrolls, add"
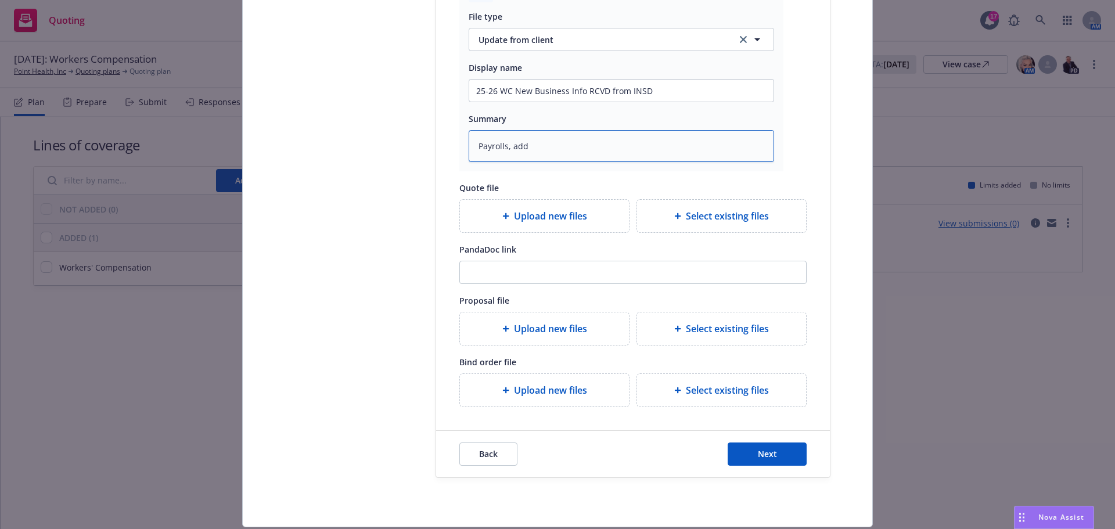
type textarea "x"
type textarea "Payrolls, addr"
type textarea "x"
type textarea "Payrolls, addre"
type textarea "x"
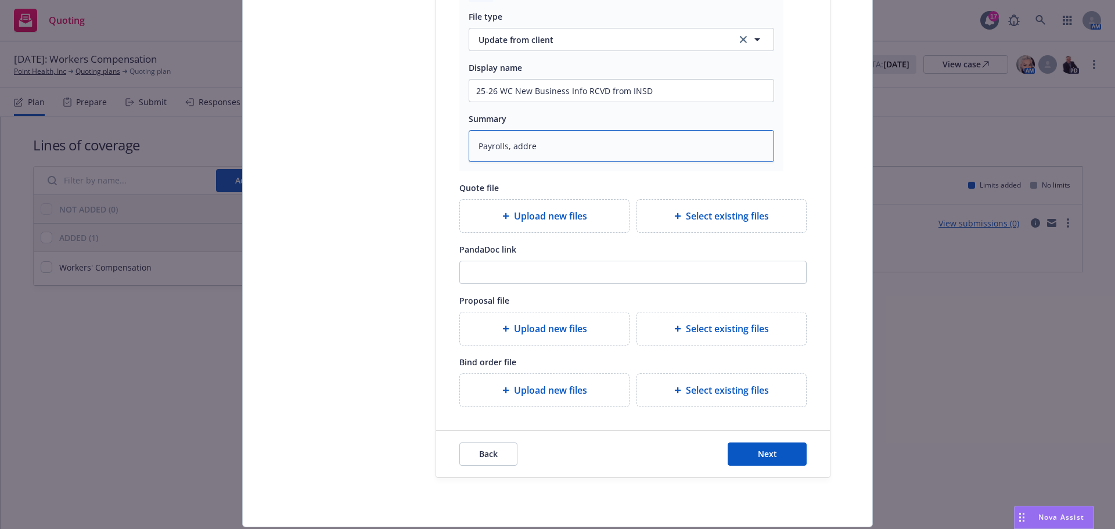
type textarea "Payrolls, addres"
type textarea "x"
type textarea "Payrolls, address"
type textarea "x"
type textarea "Payrolls, addresss"
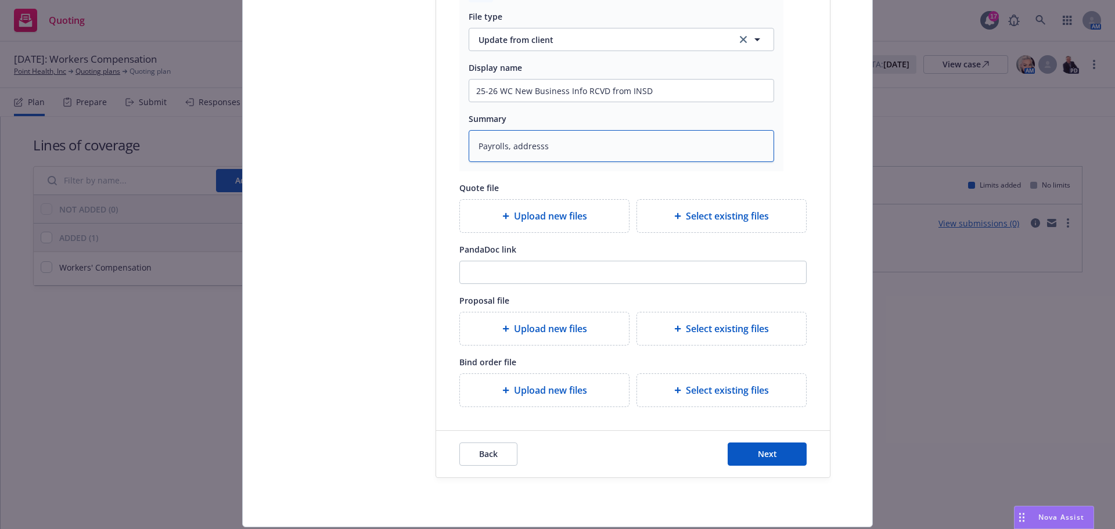
type textarea "x"
type textarea "Payrolls, address"
type textarea "x"
type textarea "Payrolls, addresse"
type textarea "x"
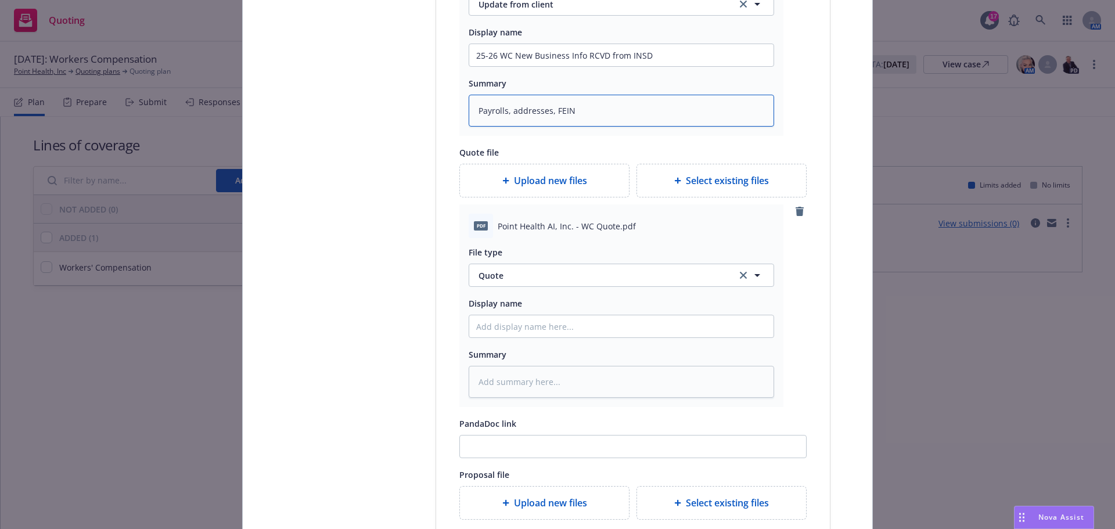
scroll to position [373, 0]
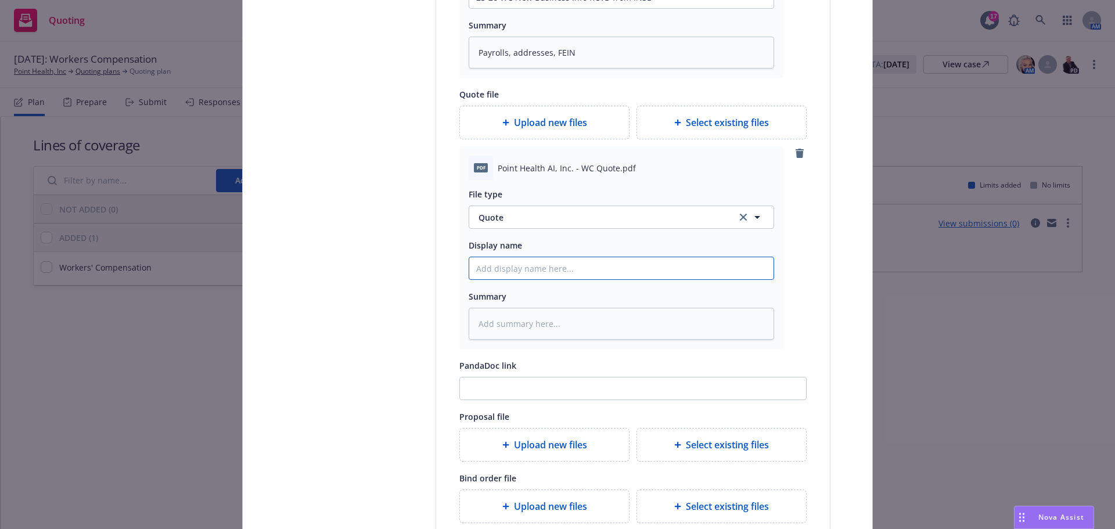
click at [499, 263] on input "Display name" at bounding box center [621, 268] width 304 height 22
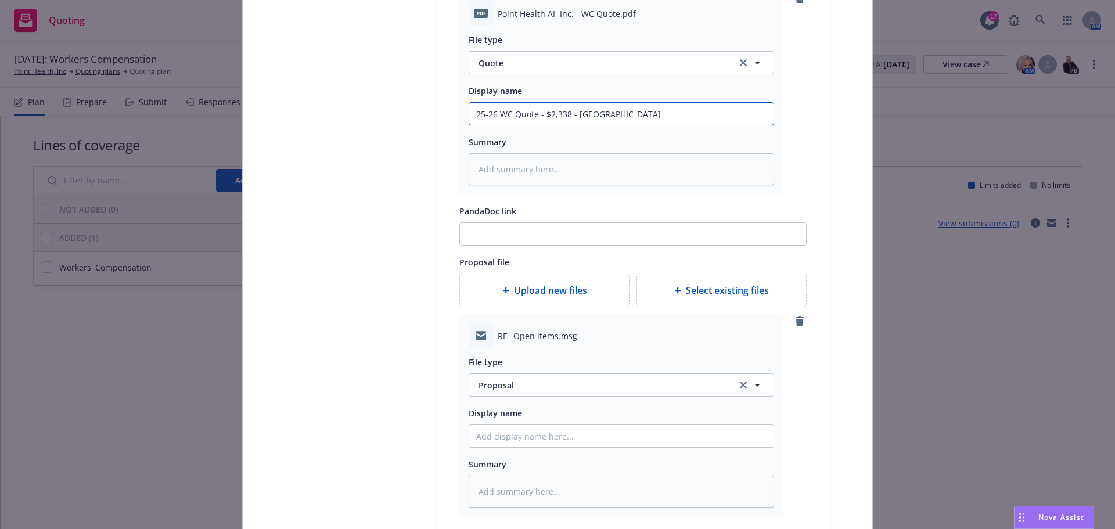
scroll to position [548, 0]
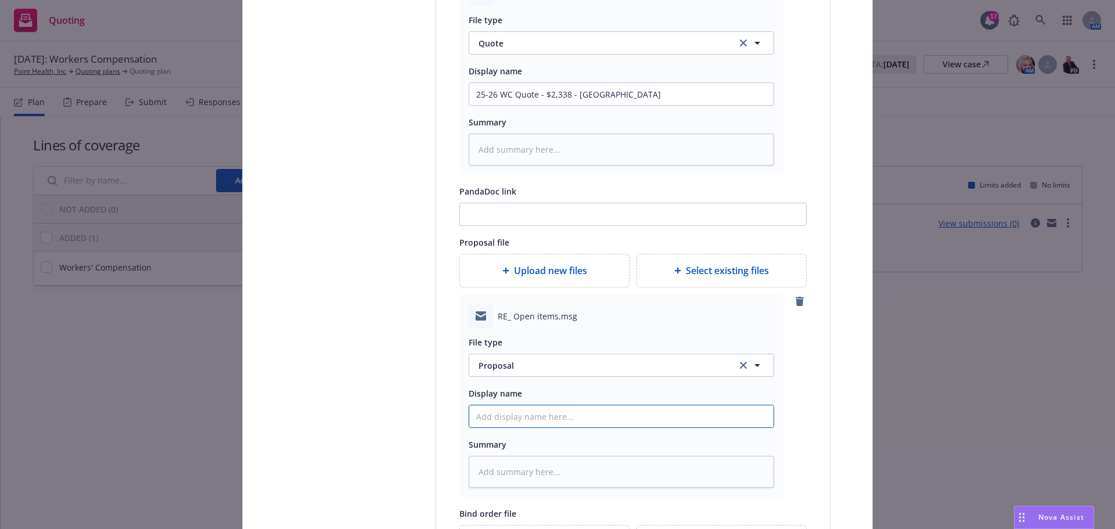
click at [483, 406] on input "Display name" at bounding box center [621, 416] width 304 height 22
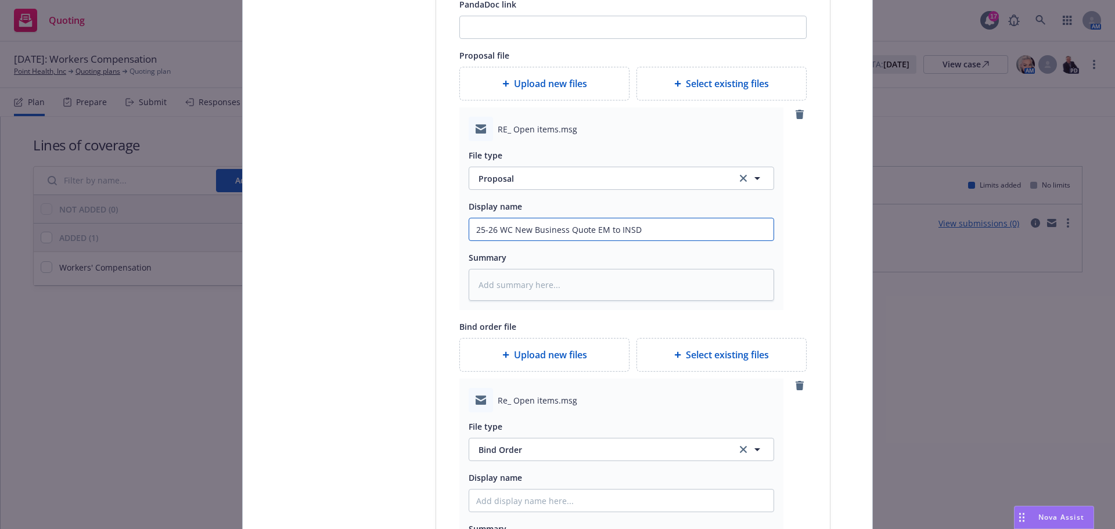
scroll to position [851, 0]
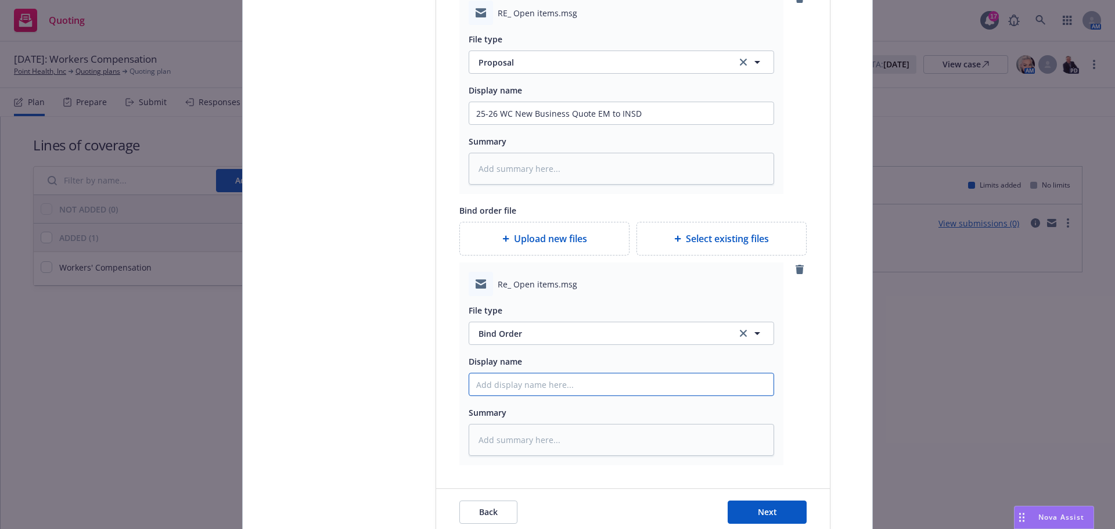
click at [523, 386] on input "Display name" at bounding box center [621, 384] width 304 height 22
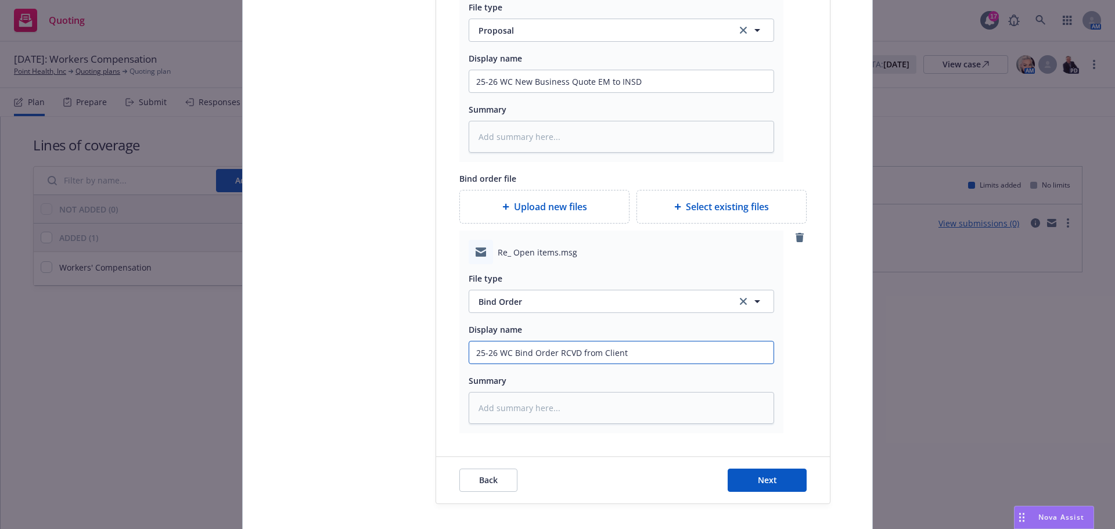
scroll to position [909, 0]
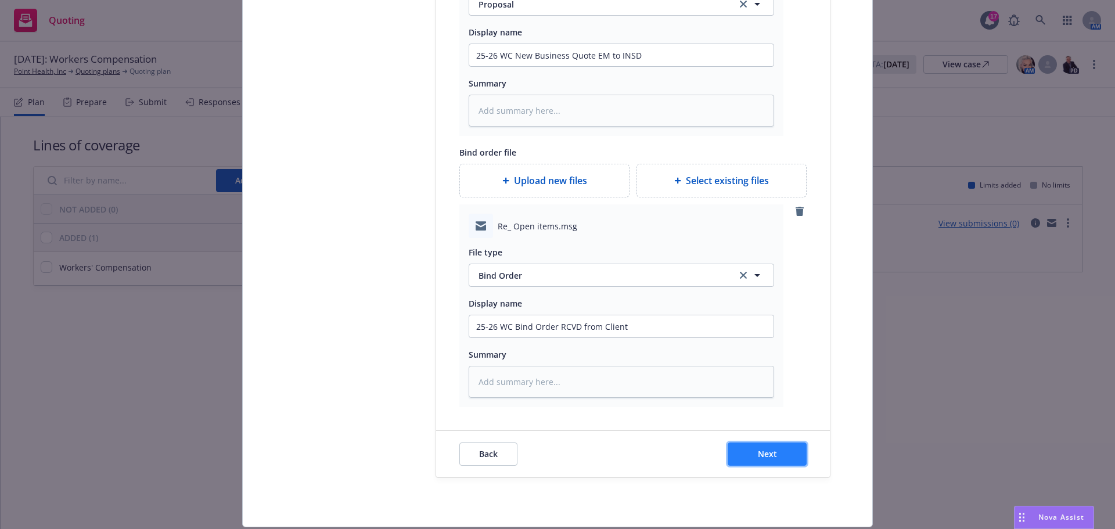
click at [728, 452] on button "Next" at bounding box center [767, 453] width 79 height 23
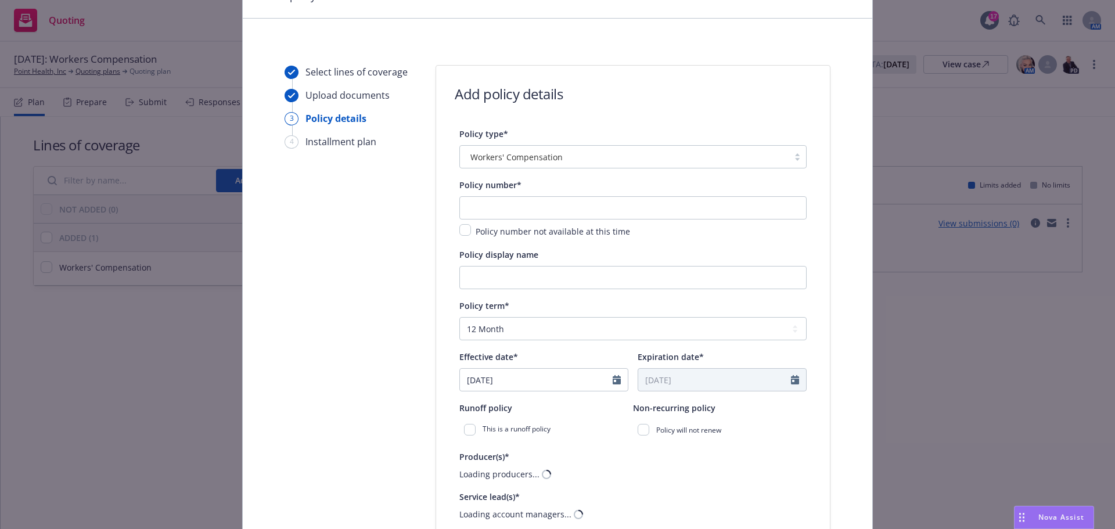
scroll to position [58, 0]
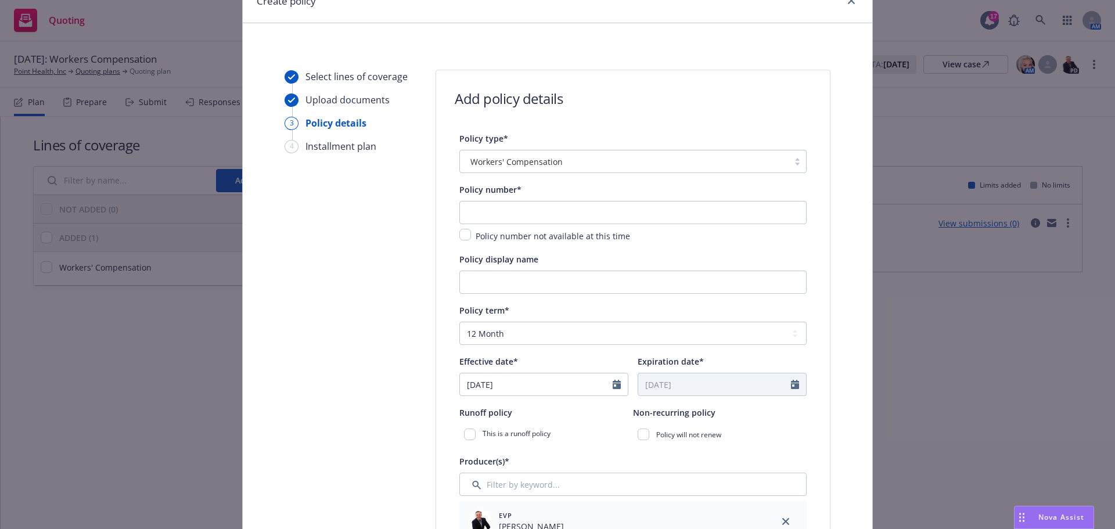
click at [476, 237] on span "Policy number not available at this time" at bounding box center [553, 236] width 154 height 11
click at [459, 233] on input "checkbox" at bounding box center [465, 235] width 12 height 12
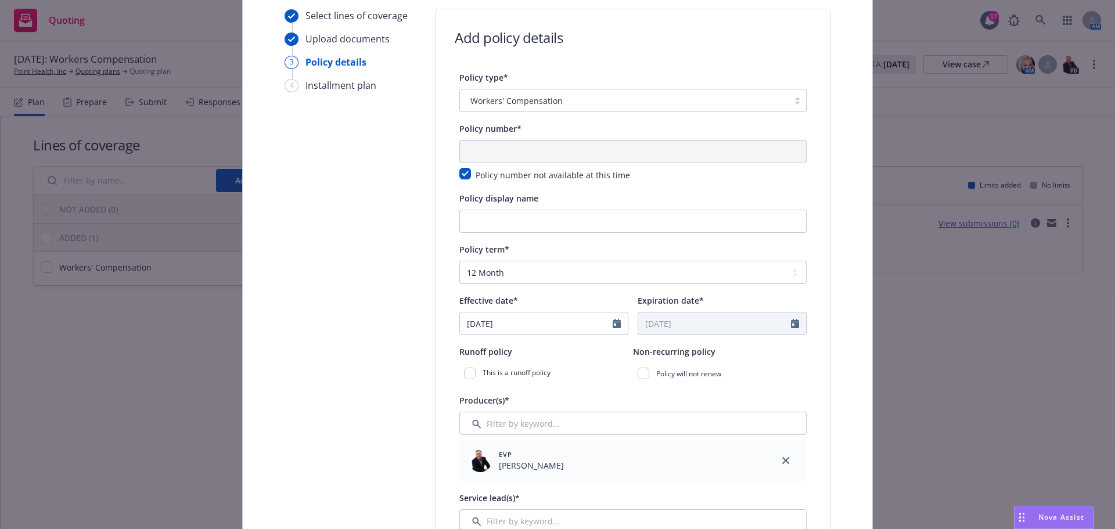
scroll to position [0, 0]
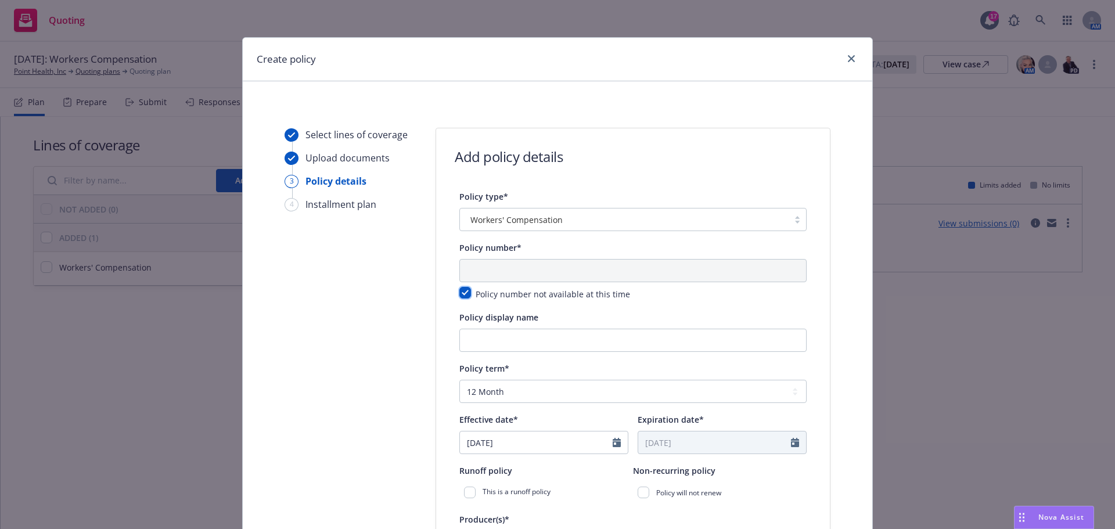
drag, startPoint x: 458, startPoint y: 297, endPoint x: 478, endPoint y: 279, distance: 27.1
click at [459, 297] on input "checkbox" at bounding box center [465, 293] width 12 height 12
click at [484, 271] on input "text" at bounding box center [632, 270] width 347 height 23
paste input "57 WEC BU9SVC"
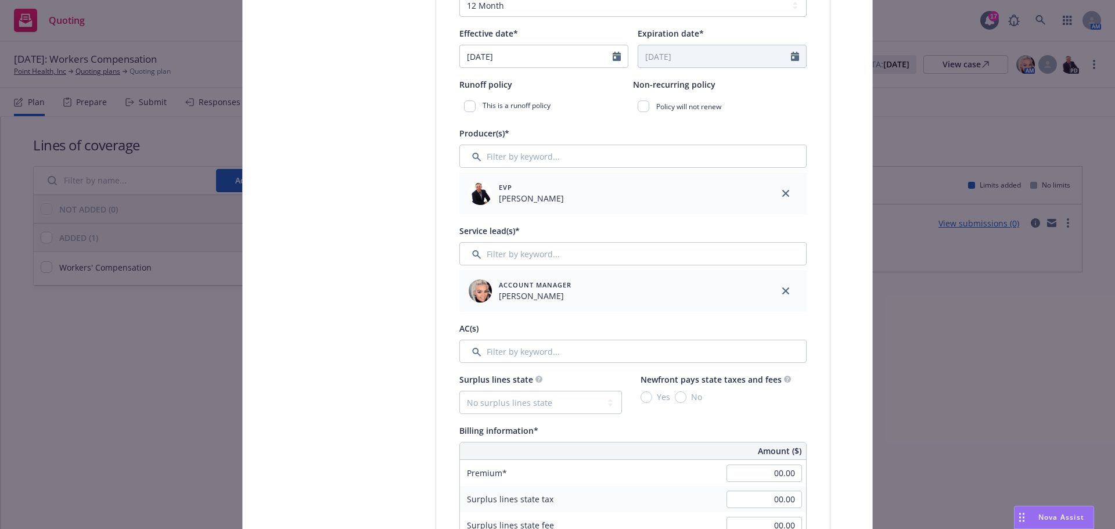
scroll to position [406, 0]
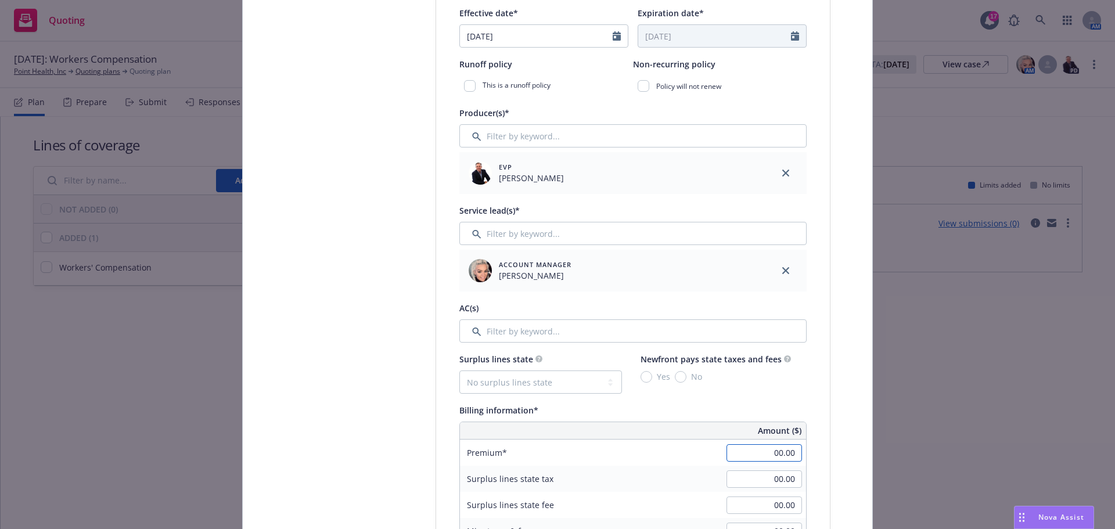
click at [732, 447] on input "00.00" at bounding box center [763, 452] width 75 height 17
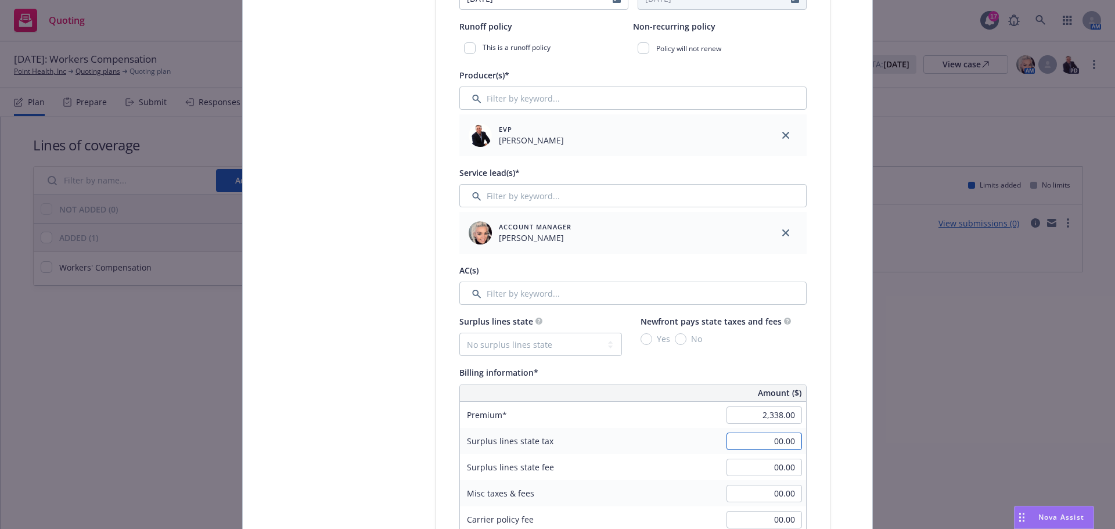
scroll to position [465, 0]
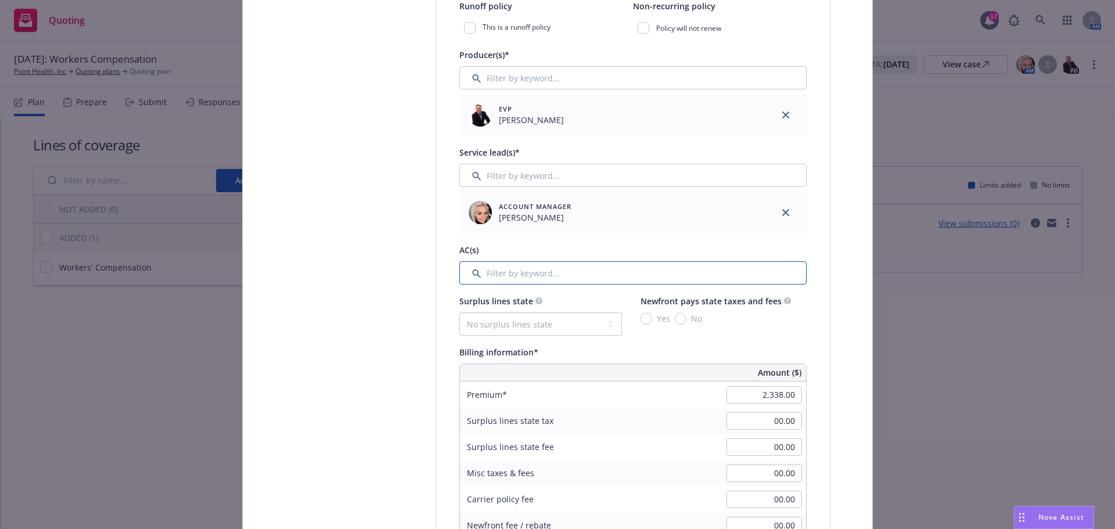
click at [503, 280] on input "Filter by keyword..." at bounding box center [632, 272] width 347 height 23
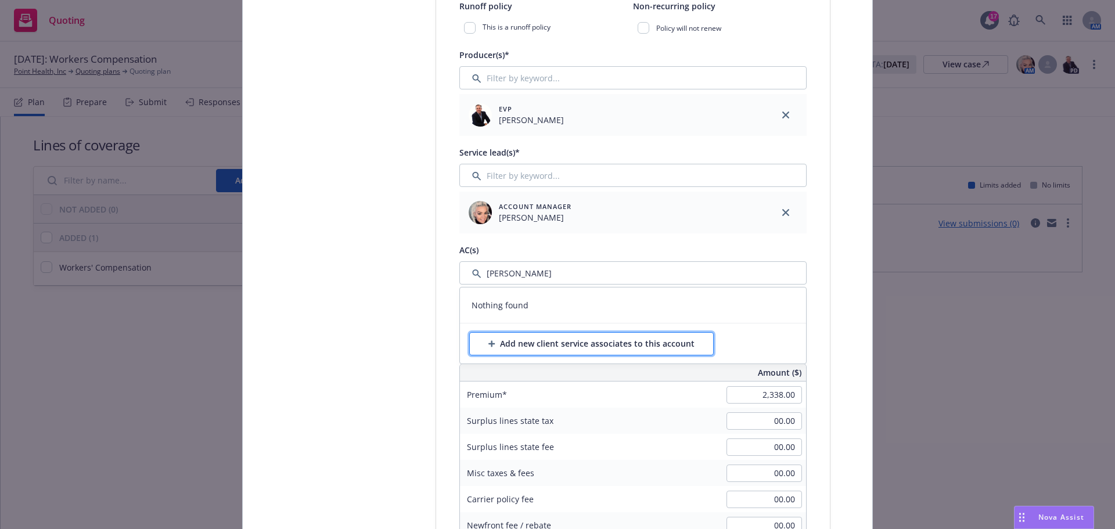
click at [538, 344] on div "Add new client service associates to this account" at bounding box center [591, 344] width 206 height 22
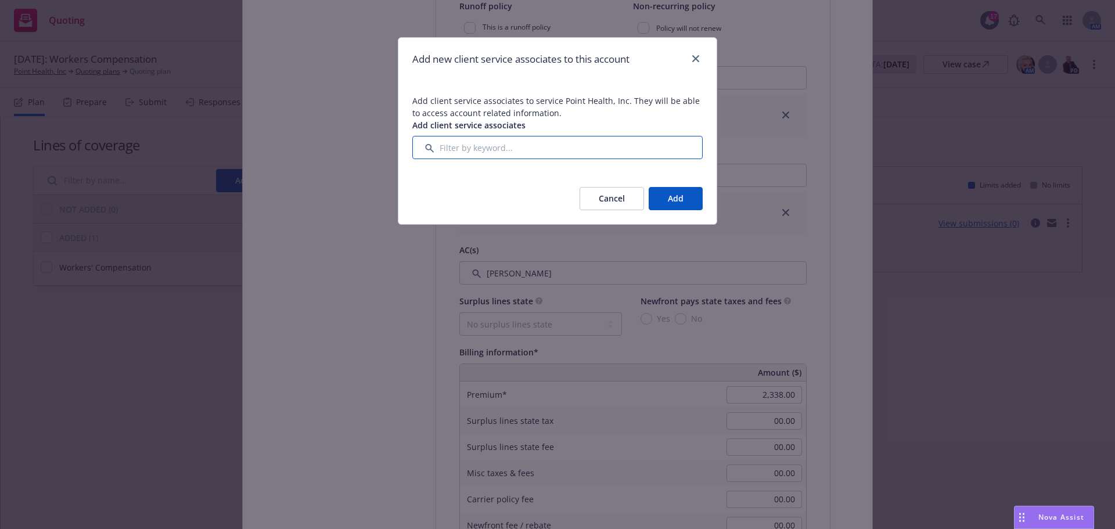
click at [487, 144] on input "Filter by keyword..." at bounding box center [557, 147] width 290 height 23
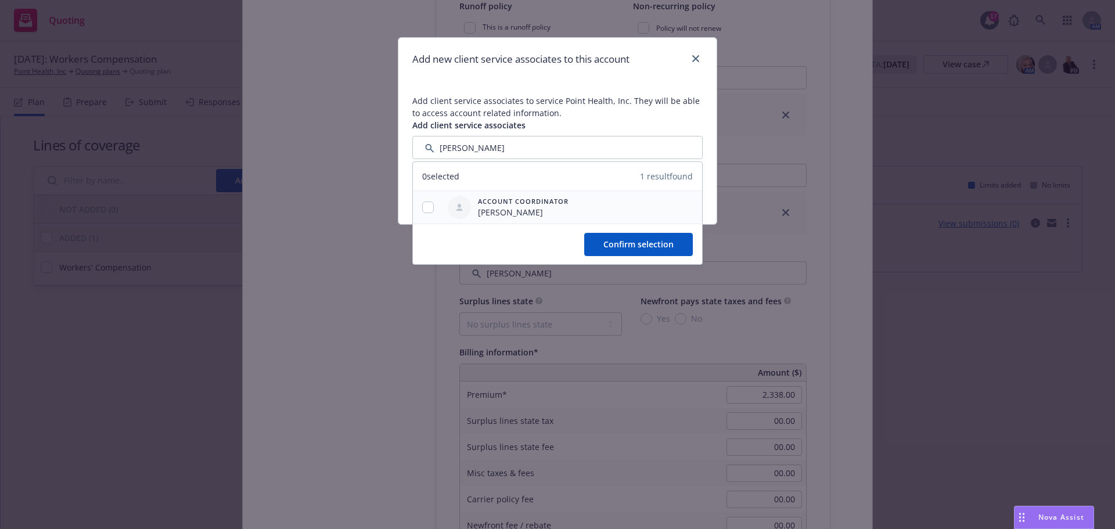
click at [415, 210] on div at bounding box center [428, 207] width 30 height 12
click at [440, 215] on div at bounding box center [428, 207] width 30 height 33
click at [422, 210] on input "checkbox" at bounding box center [428, 207] width 12 height 12
click at [577, 231] on div "Confirm selection" at bounding box center [557, 244] width 289 height 41
click at [613, 247] on span "Confirm selection" at bounding box center [638, 244] width 70 height 11
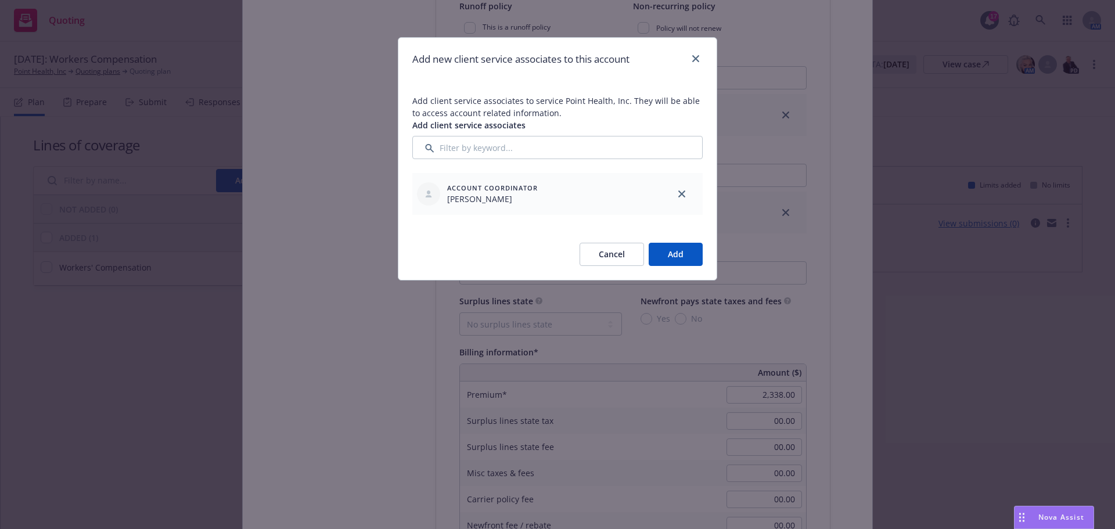
click at [685, 251] on button "Add" at bounding box center [676, 254] width 54 height 23
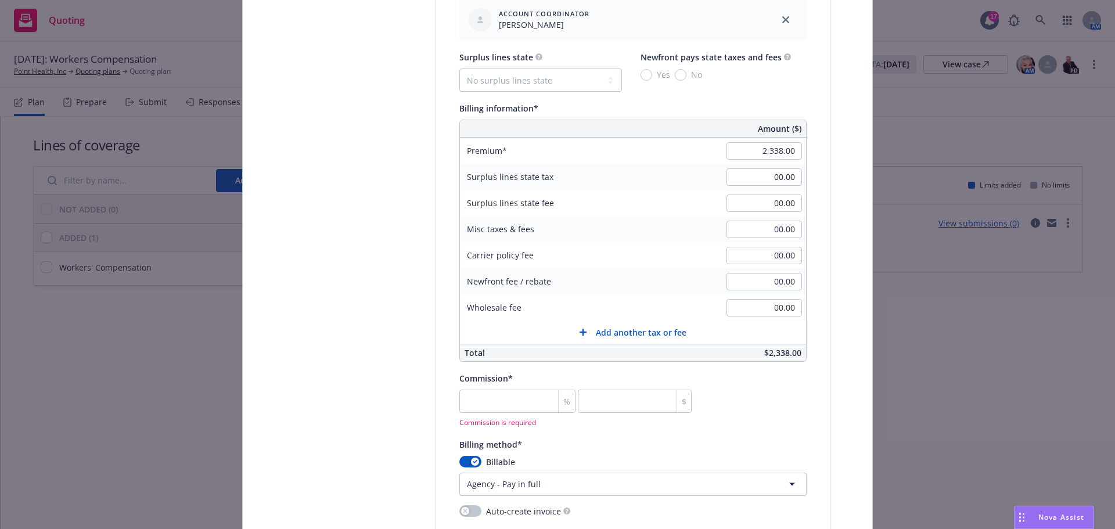
scroll to position [813, 0]
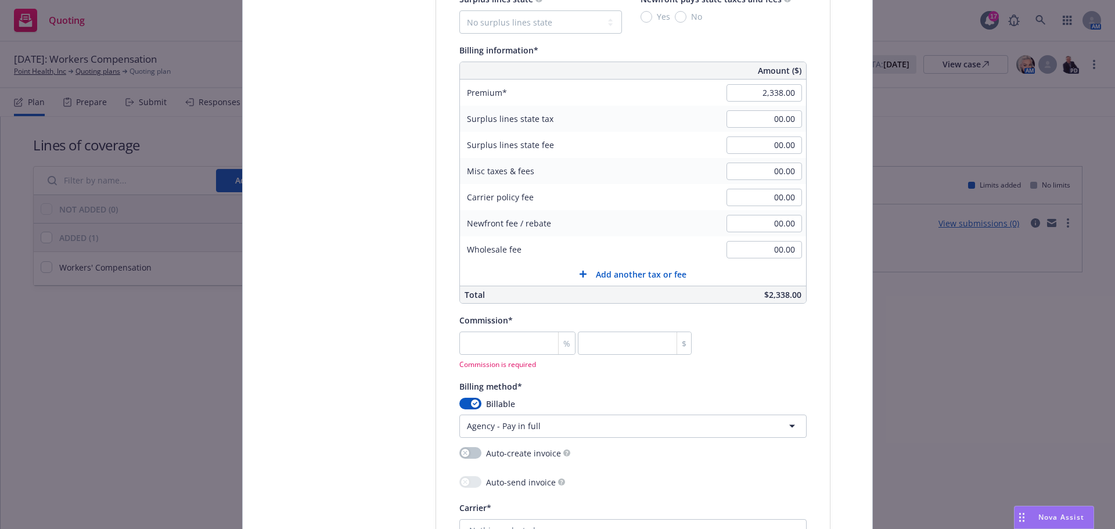
click at [558, 350] on div "%" at bounding box center [566, 343] width 17 height 22
click at [558, 347] on div "%" at bounding box center [566, 343] width 17 height 22
click at [532, 343] on input "number" at bounding box center [517, 343] width 116 height 23
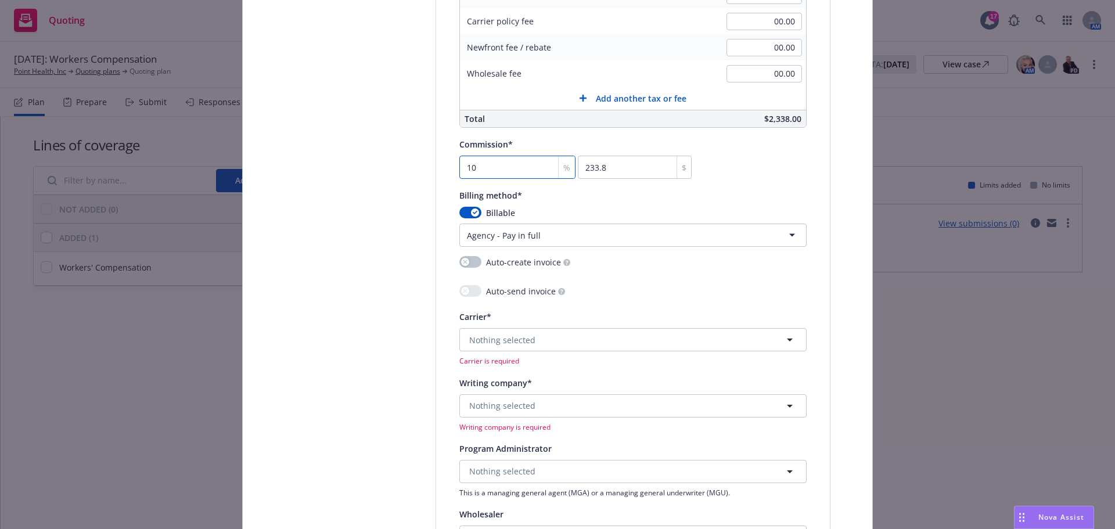
scroll to position [1045, 0]
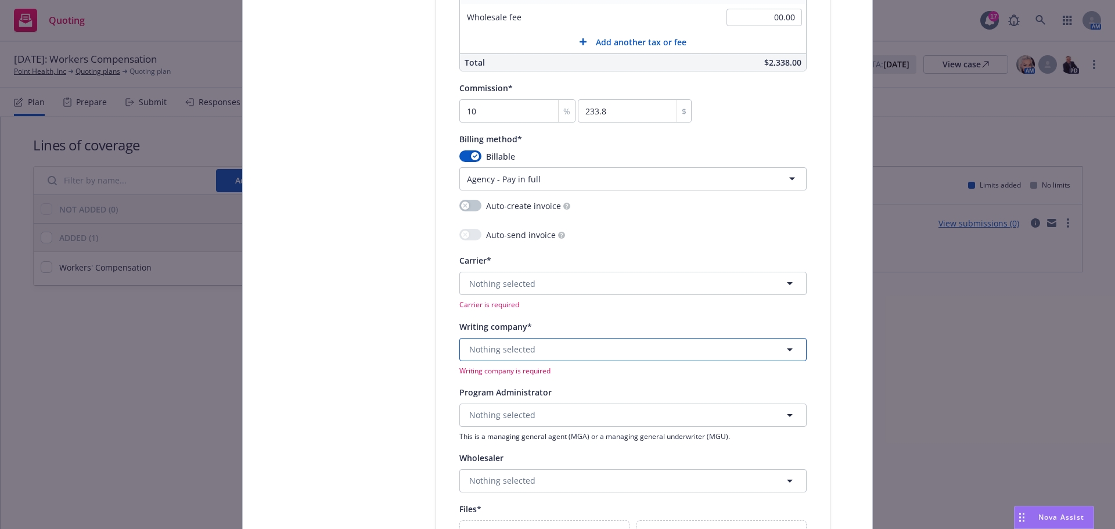
click at [632, 352] on button "Nothing selected" at bounding box center [632, 349] width 347 height 23
click at [601, 314] on span "Domestic - 29424" at bounding box center [548, 317] width 153 height 12
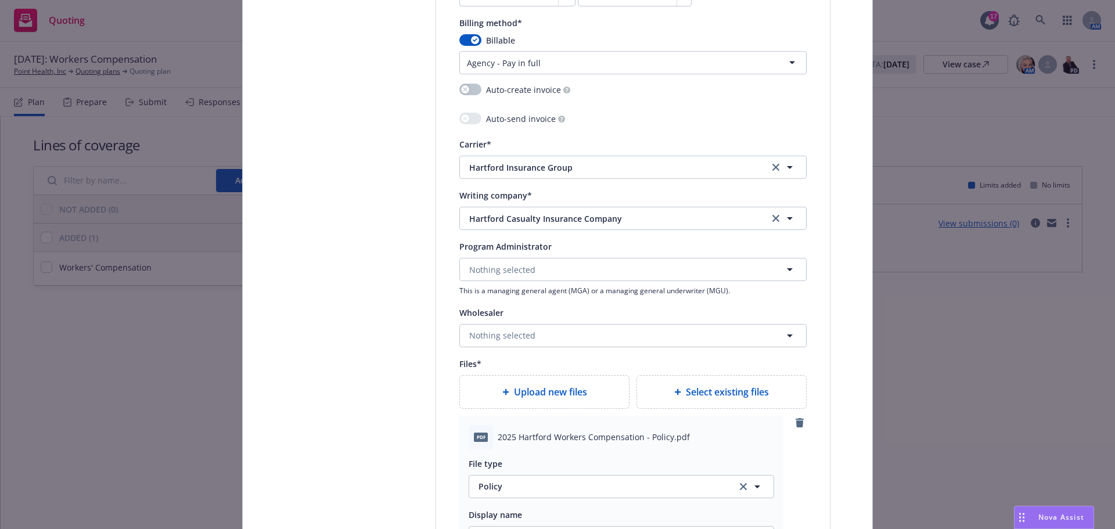
scroll to position [1335, 0]
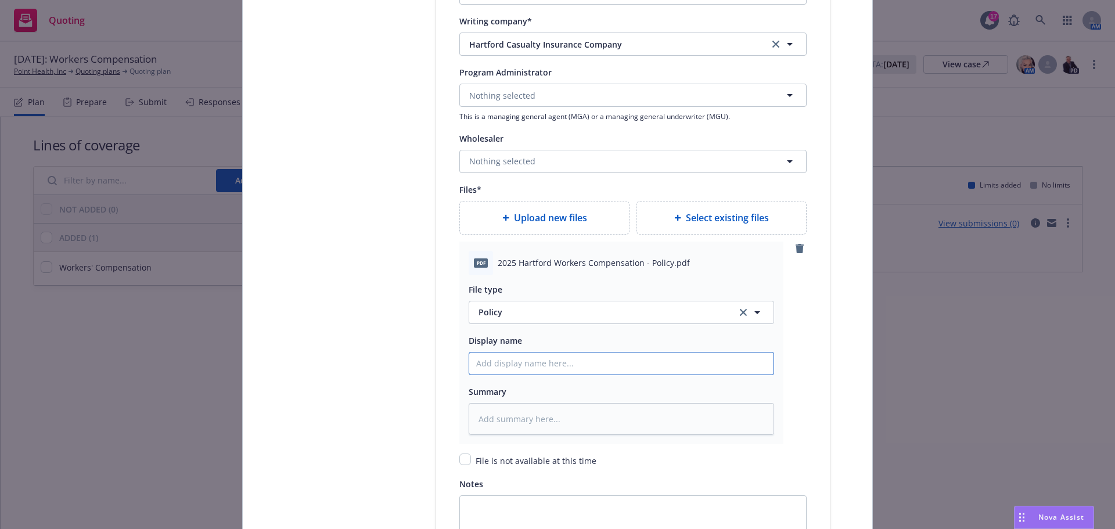
click at [513, 363] on input "Policy display name" at bounding box center [621, 363] width 304 height 22
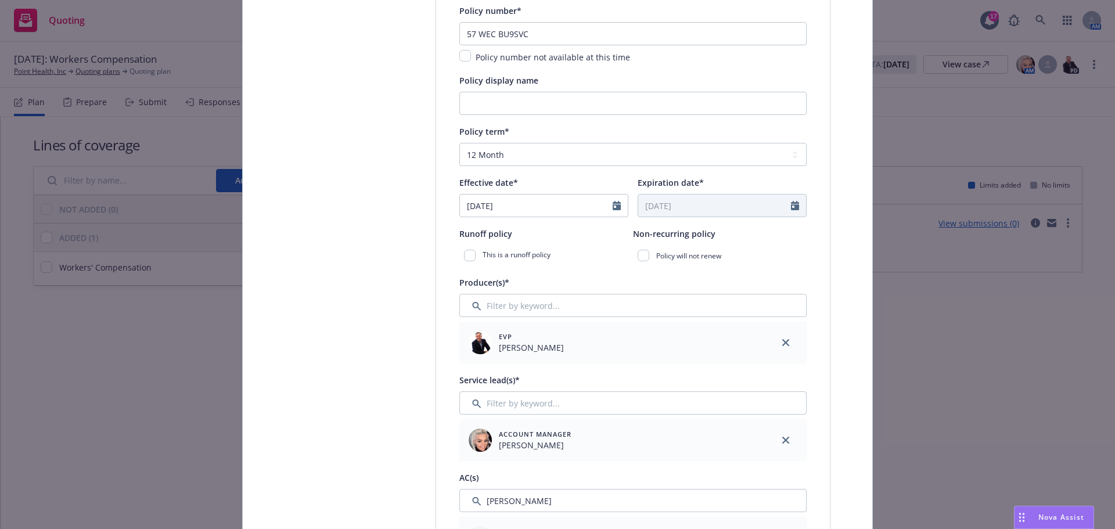
scroll to position [232, 0]
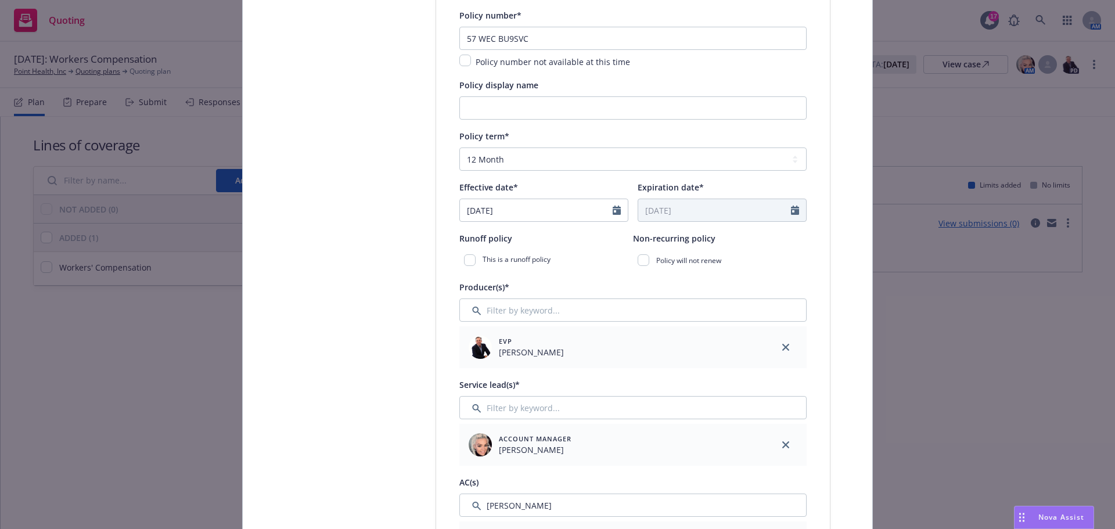
click at [617, 206] on div at bounding box center [620, 210] width 15 height 22
click at [613, 209] on icon "Calendar" at bounding box center [617, 210] width 8 height 9
click at [510, 290] on span "5" at bounding box center [513, 296] width 16 height 15
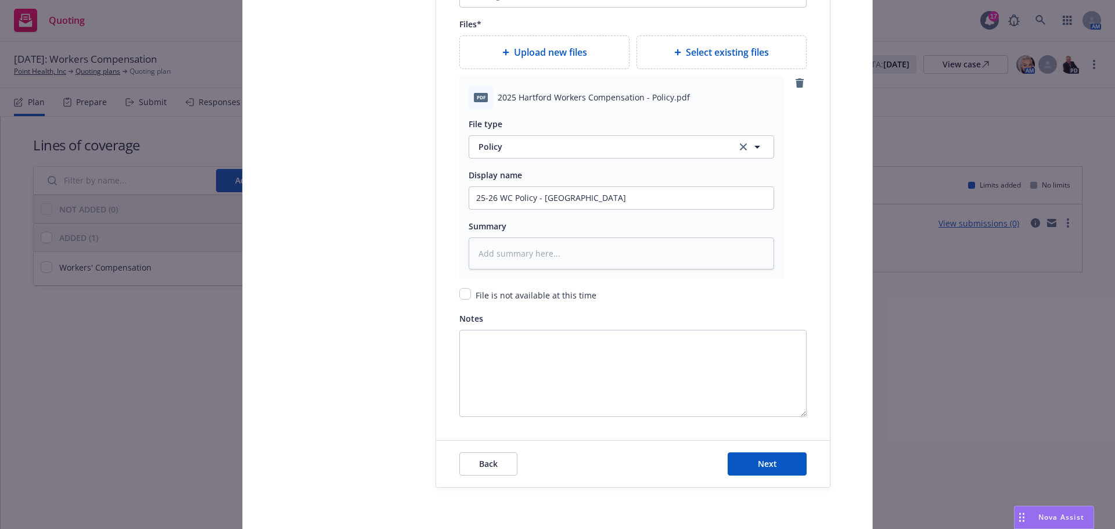
scroll to position [1546, 0]
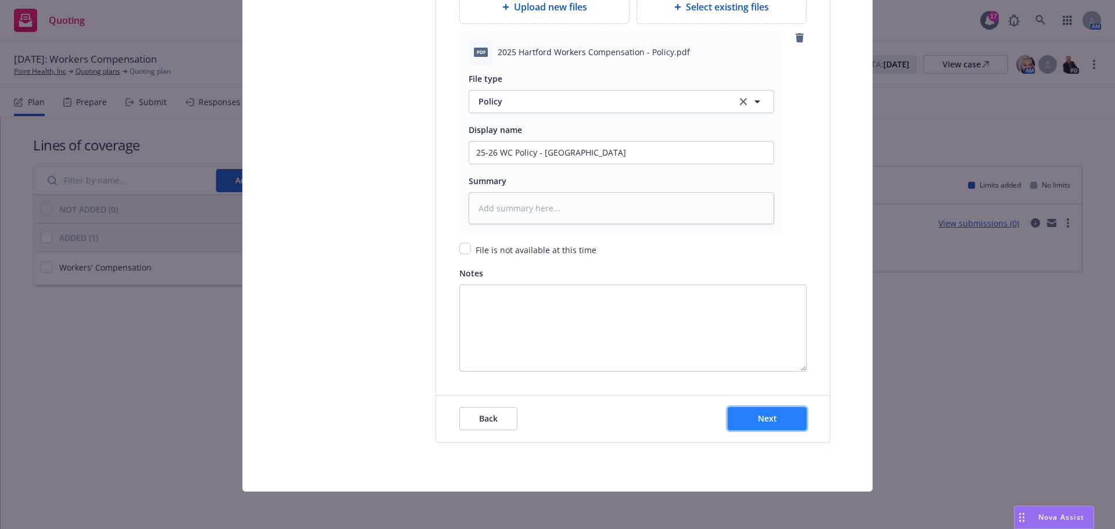
click at [759, 427] on button "Next" at bounding box center [767, 418] width 79 height 23
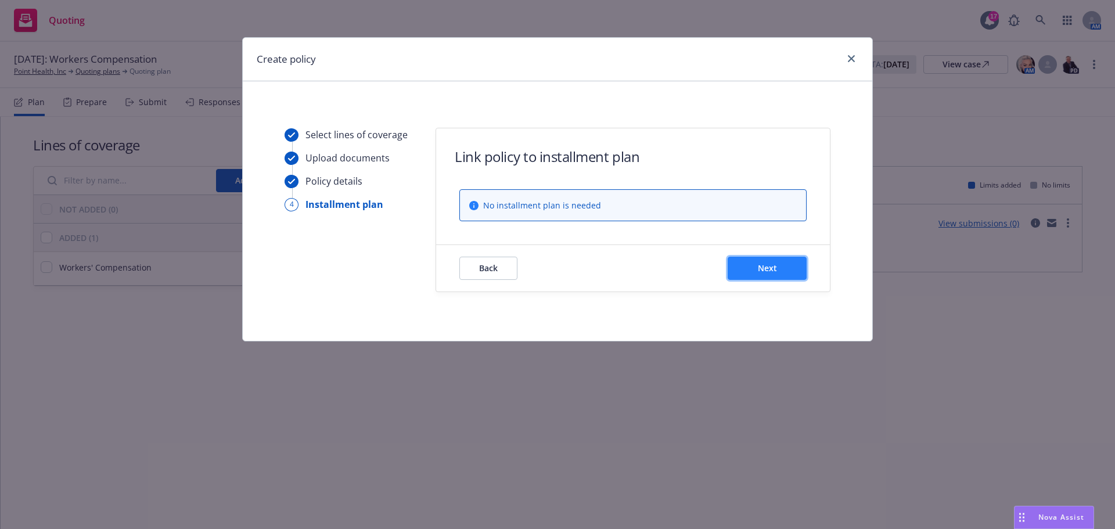
click at [771, 273] on span "Next" at bounding box center [767, 267] width 19 height 11
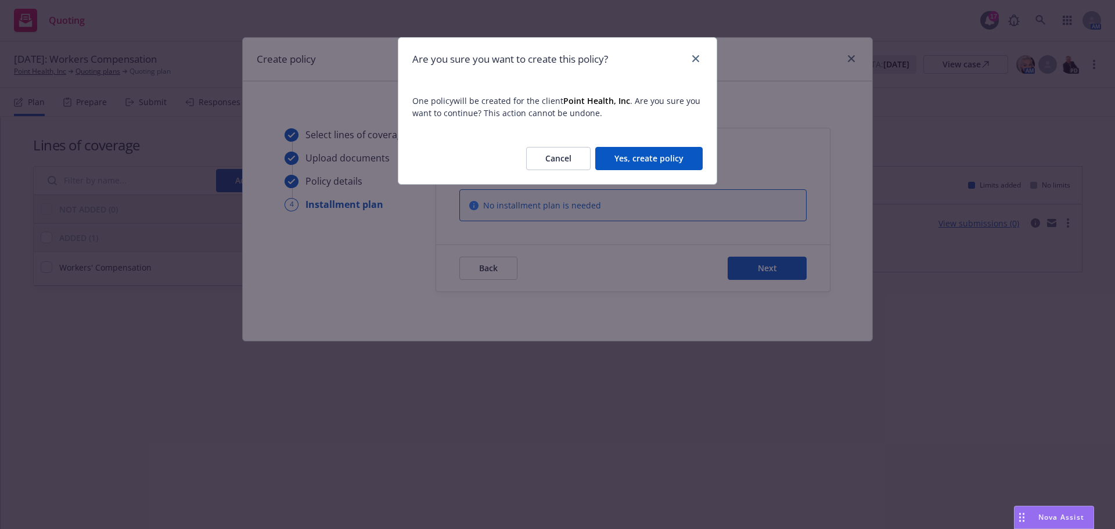
click at [676, 159] on button "Yes, create policy" at bounding box center [648, 158] width 107 height 23
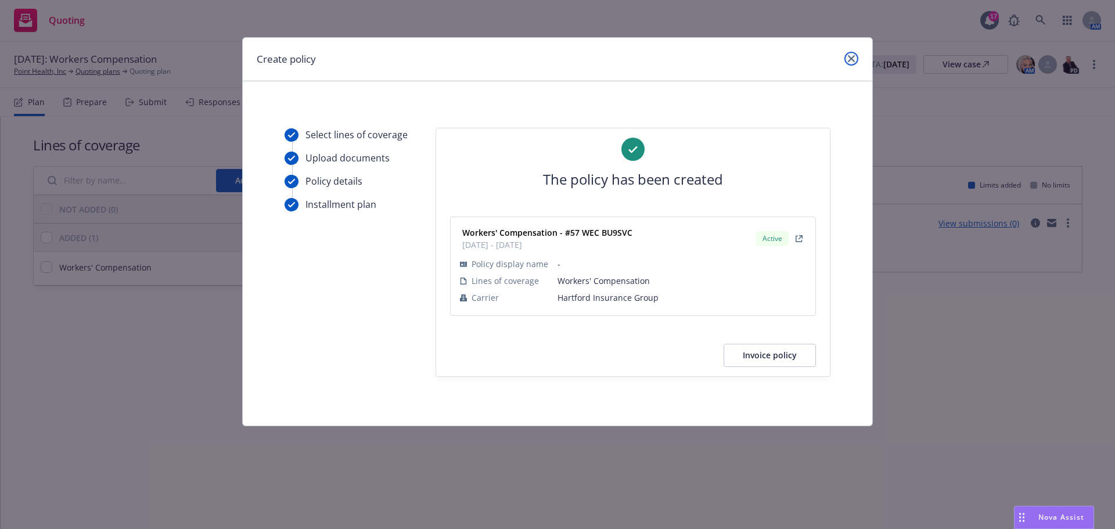
click at [853, 62] on link "close" at bounding box center [851, 59] width 14 height 14
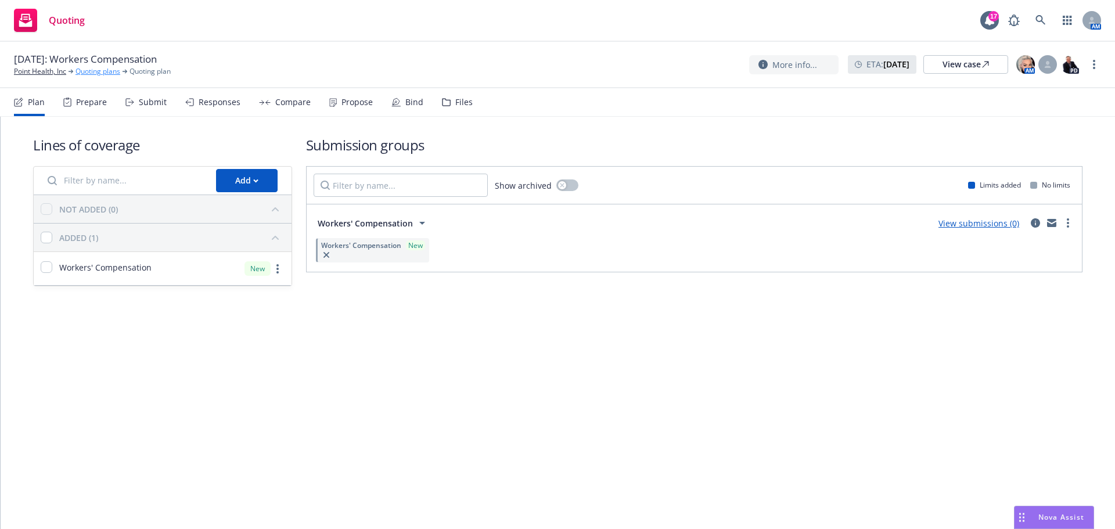
click at [102, 74] on link "Quoting plans" at bounding box center [97, 71] width 45 height 10
